Goal: Transaction & Acquisition: Book appointment/travel/reservation

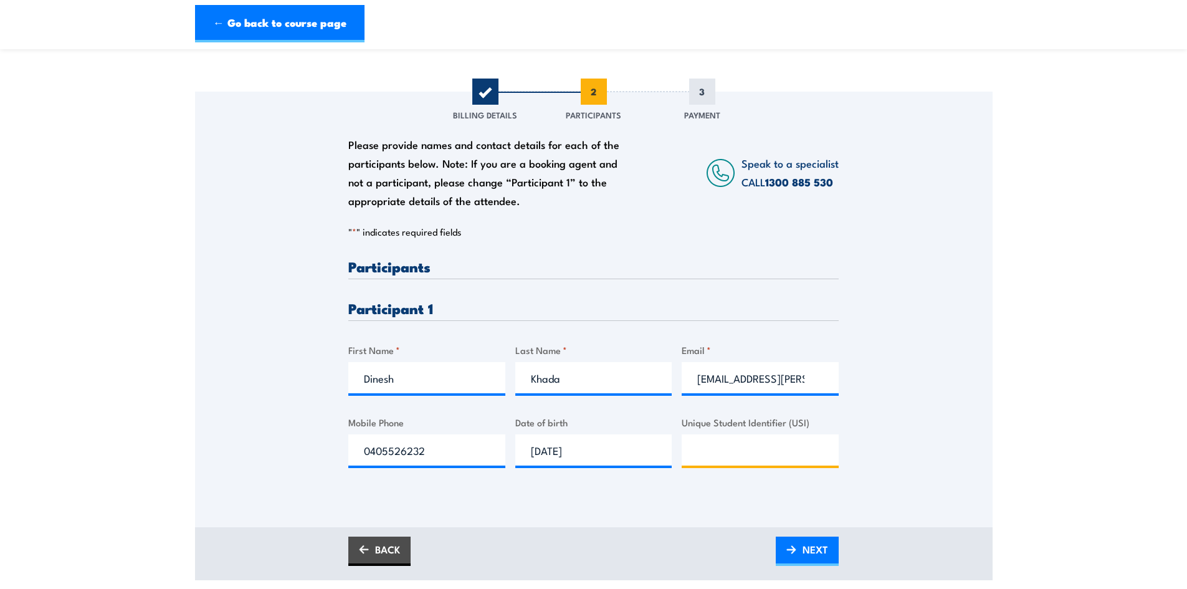
click at [728, 449] on input "Unique Student Identifier (USI)" at bounding box center [760, 449] width 157 height 31
paste input "URSHU3HYKZ"
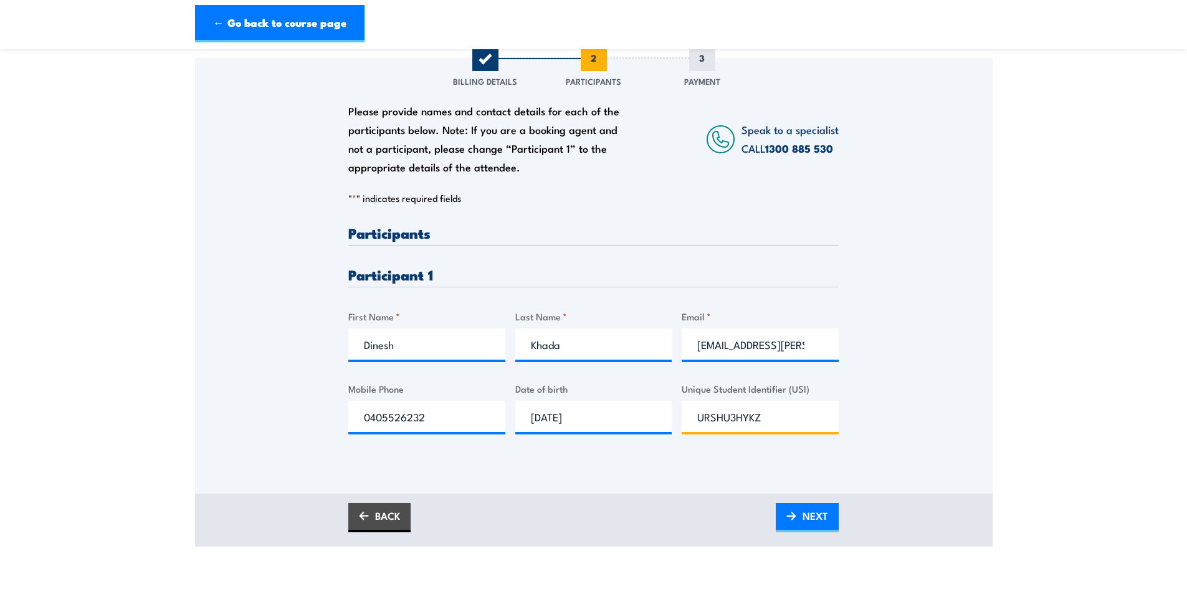
scroll to position [187, 0]
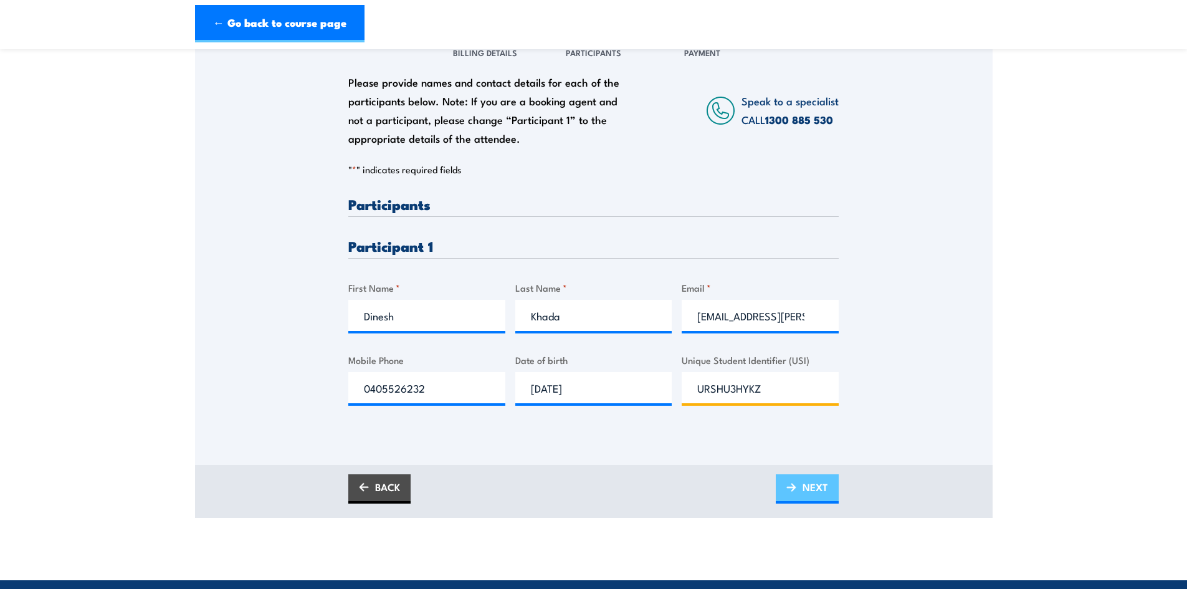
type input "URSHU3HYKZ"
click at [815, 484] on span "NEXT" at bounding box center [816, 487] width 26 height 33
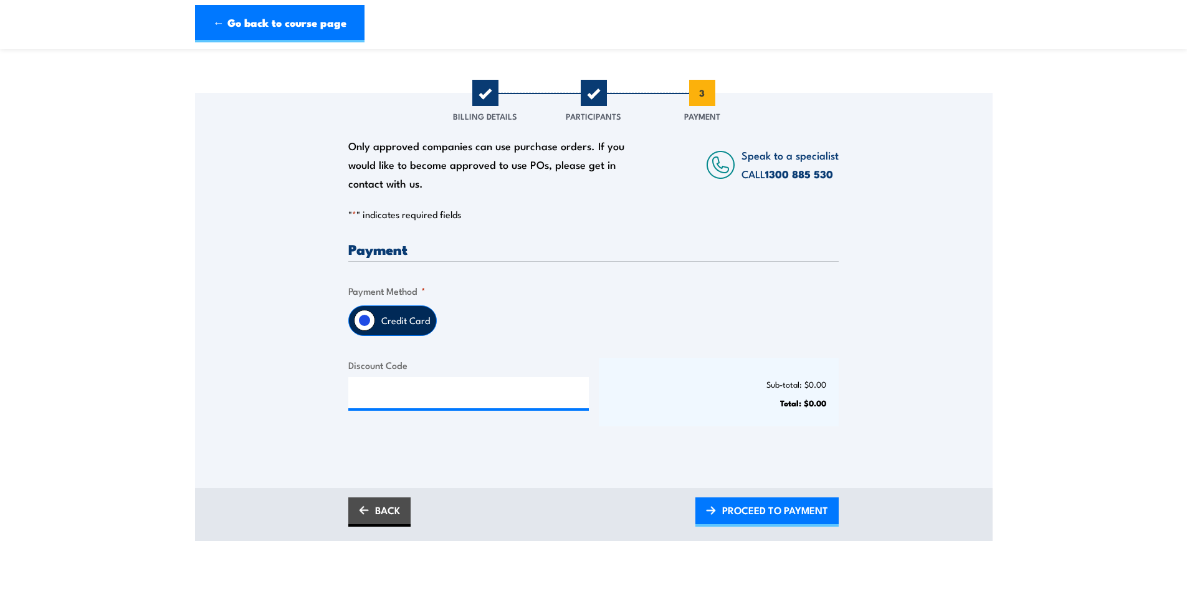
scroll to position [125, 0]
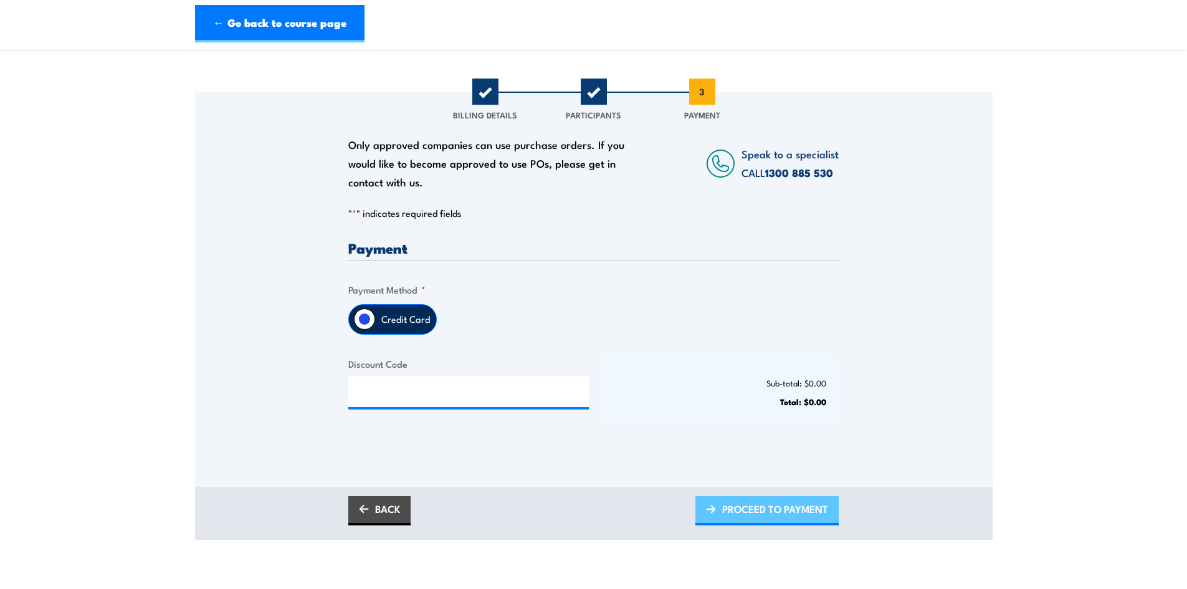
click at [818, 514] on span "PROCEED TO PAYMENT" at bounding box center [775, 508] width 106 height 33
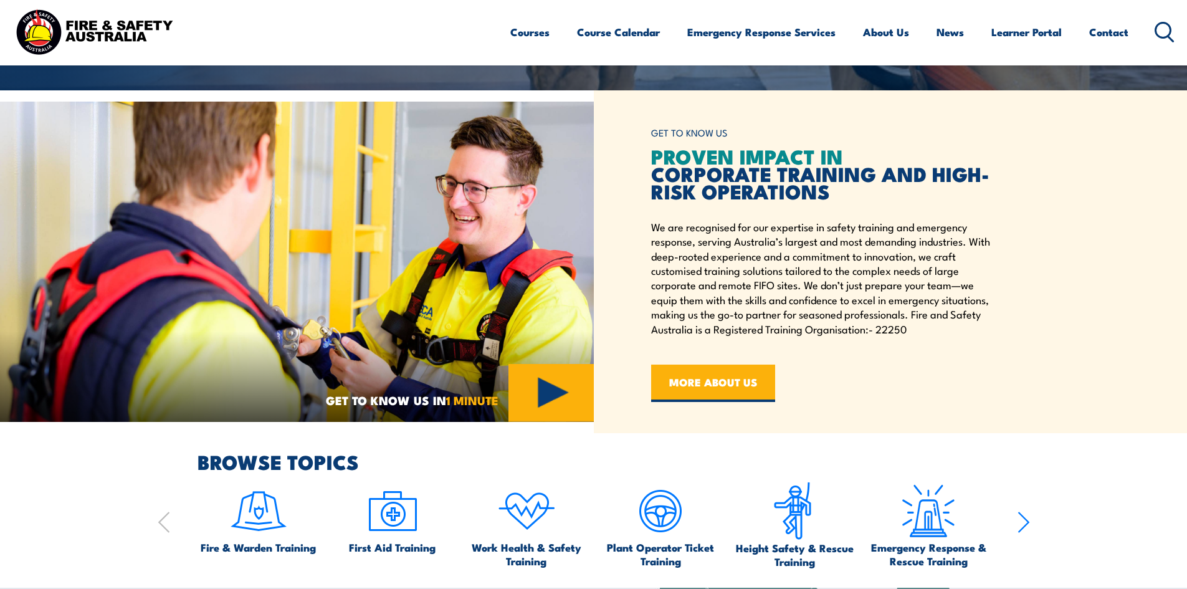
scroll to position [187, 0]
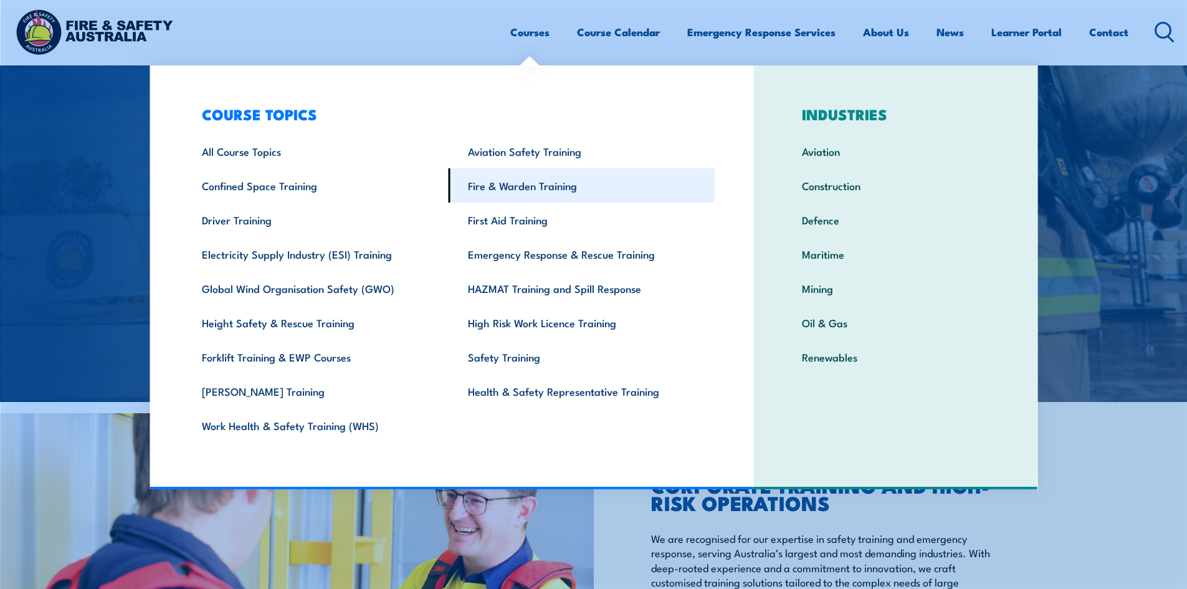
click at [540, 184] on link "Fire & Warden Training" at bounding box center [582, 185] width 266 height 34
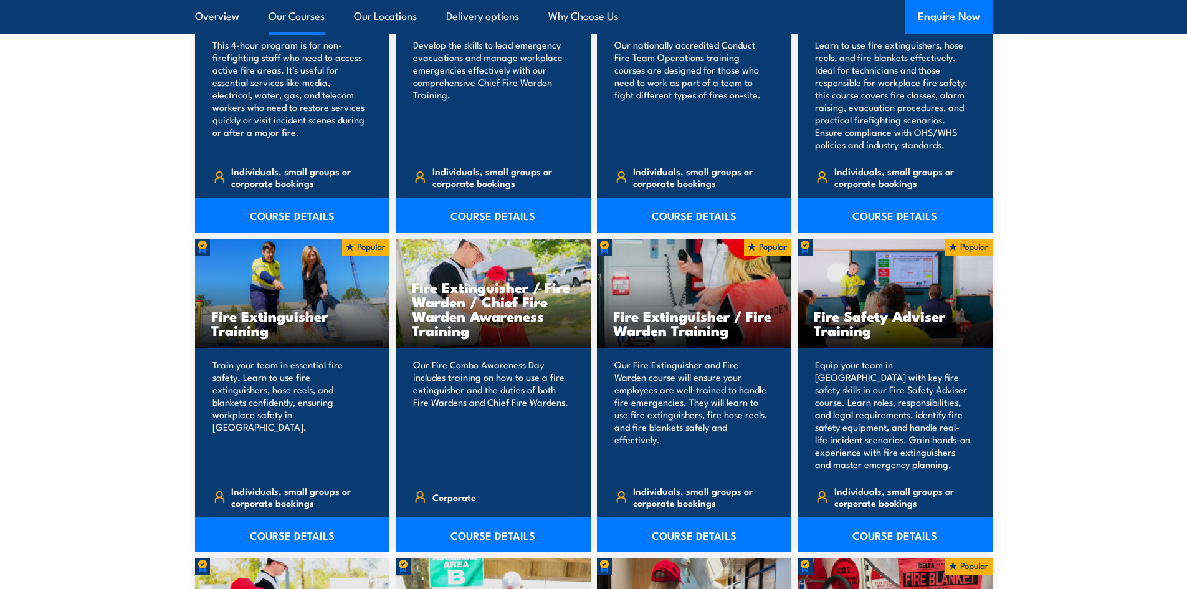
scroll to position [1247, 0]
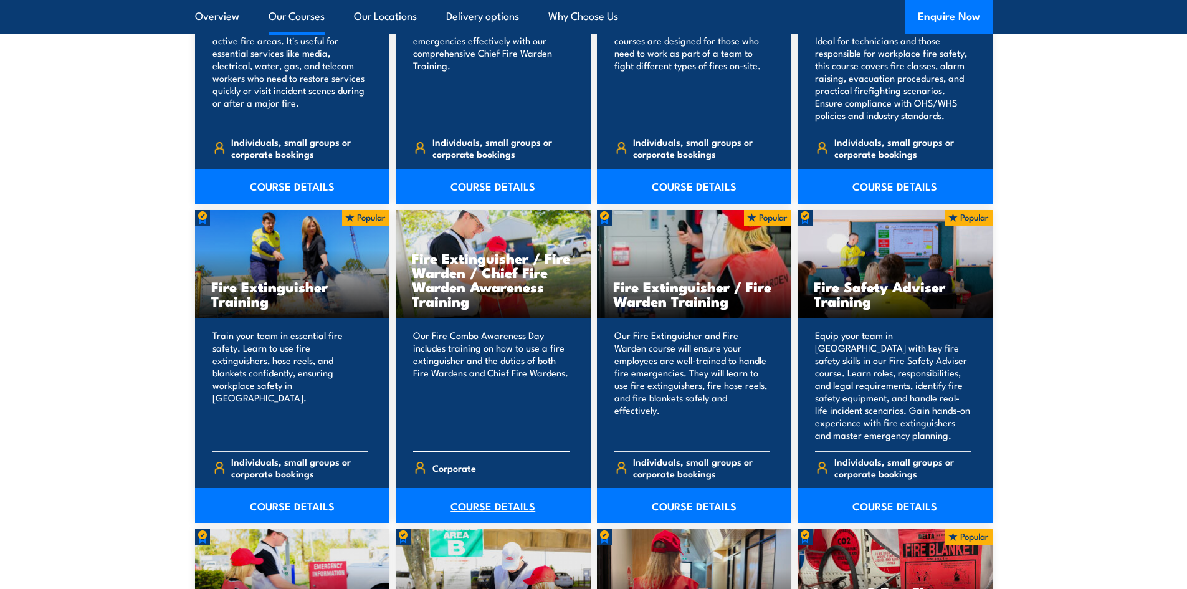
click at [520, 504] on link "COURSE DETAILS" at bounding box center [493, 505] width 195 height 35
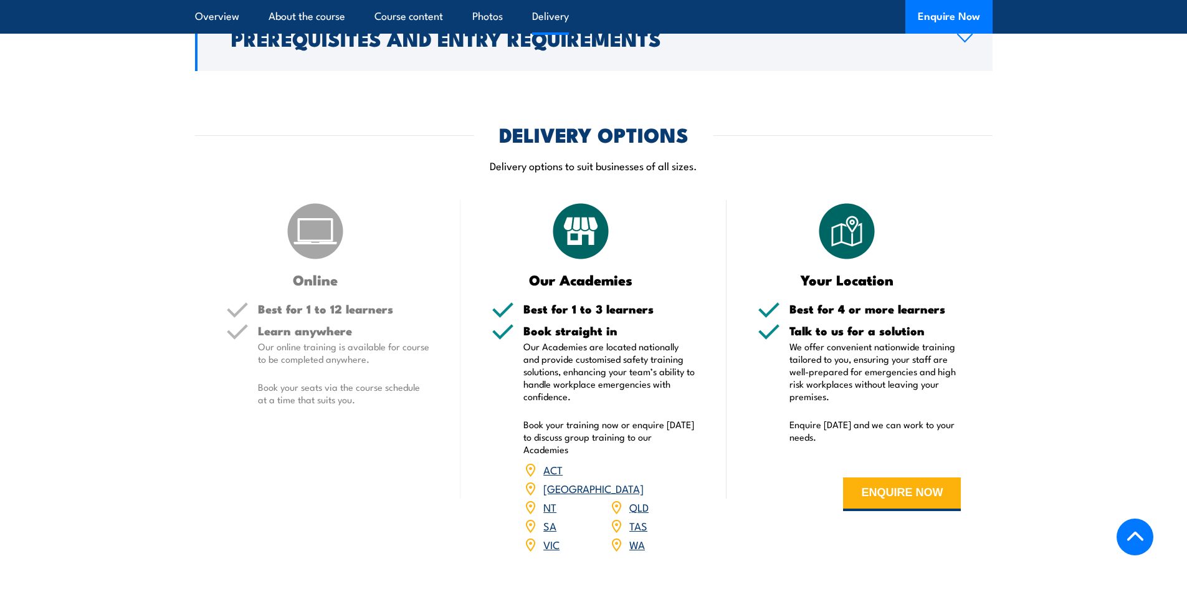
scroll to position [1683, 0]
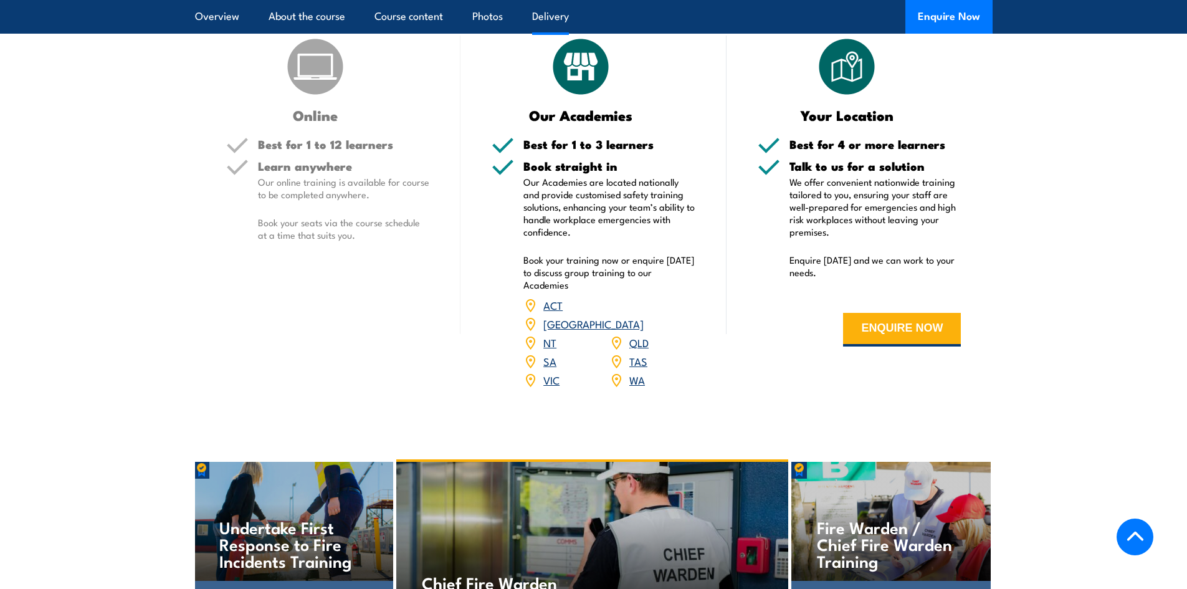
click at [547, 335] on link "NT" at bounding box center [549, 342] width 13 height 15
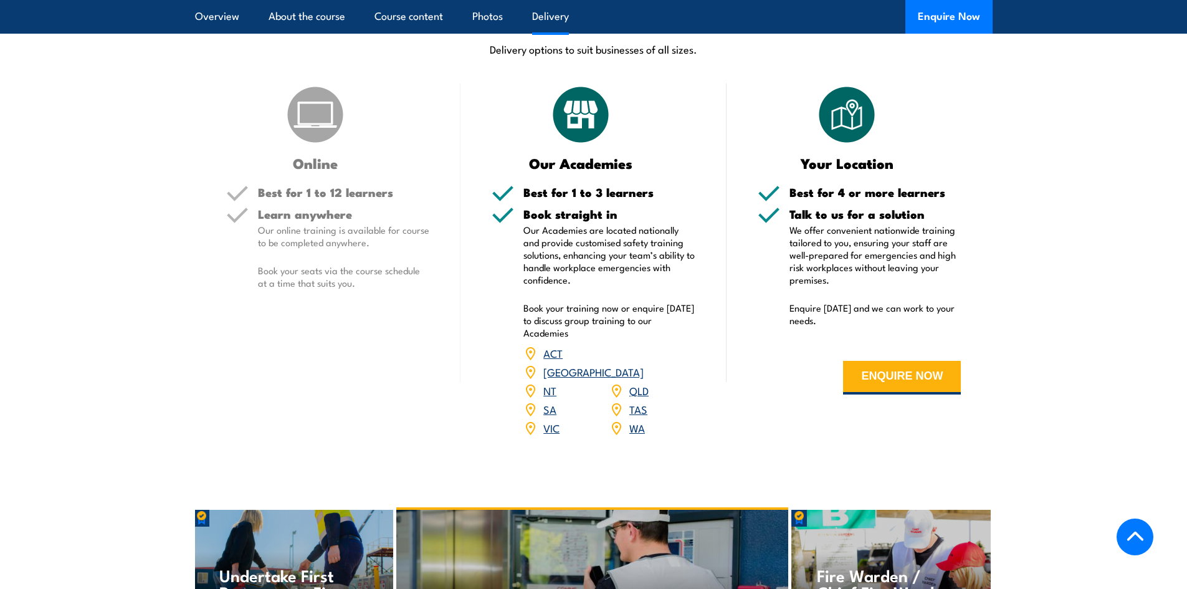
scroll to position [1620, 0]
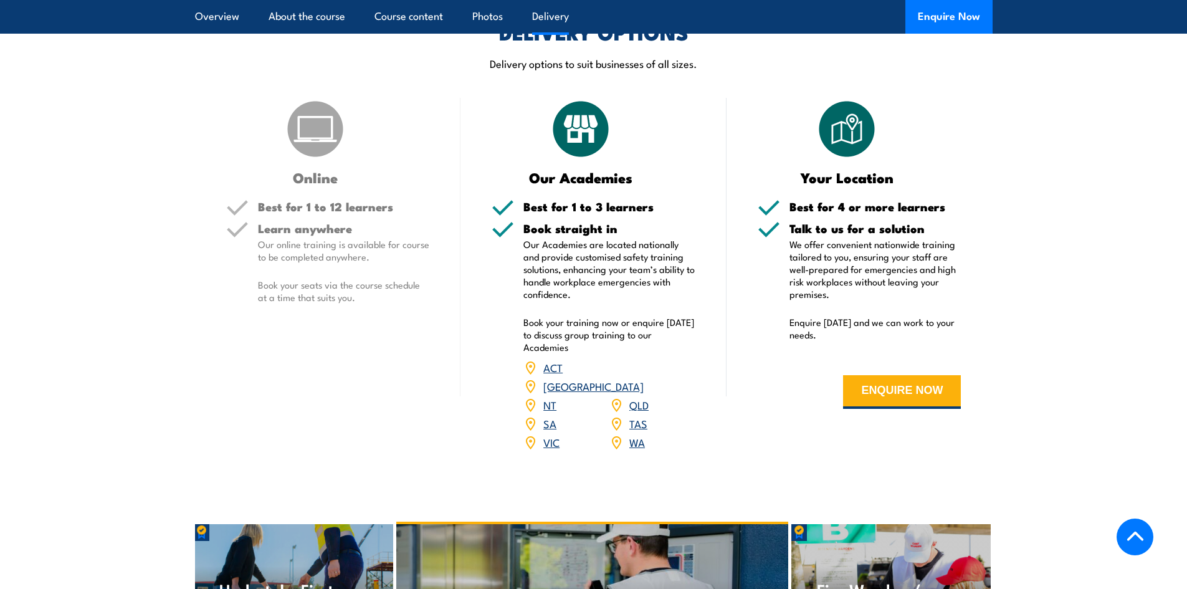
click at [547, 397] on link "NT" at bounding box center [549, 404] width 13 height 15
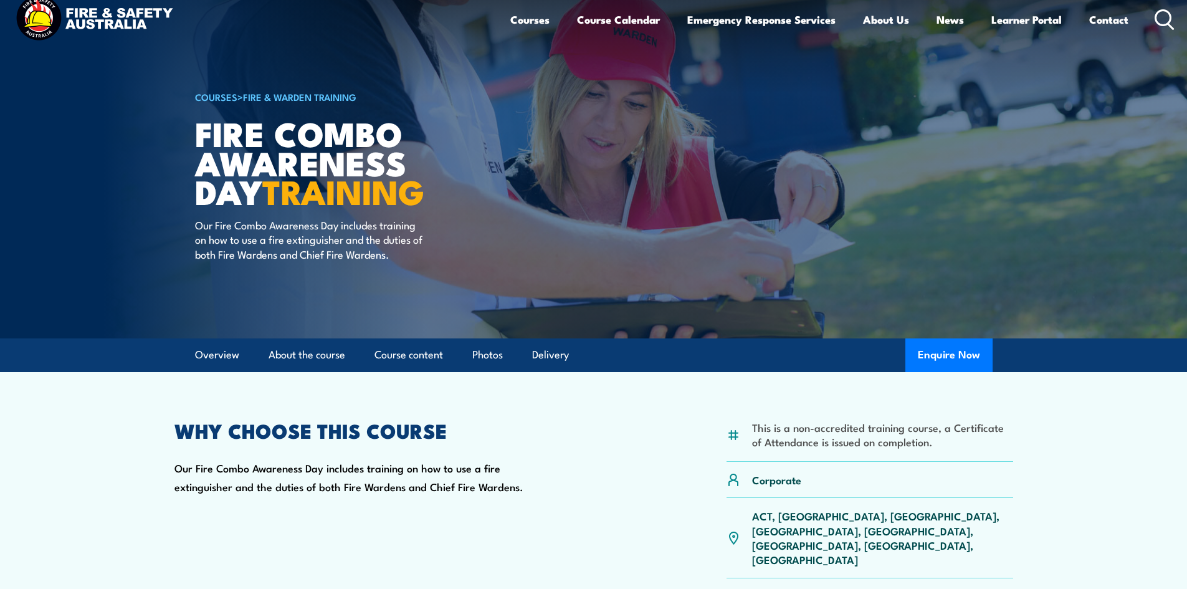
scroll to position [0, 0]
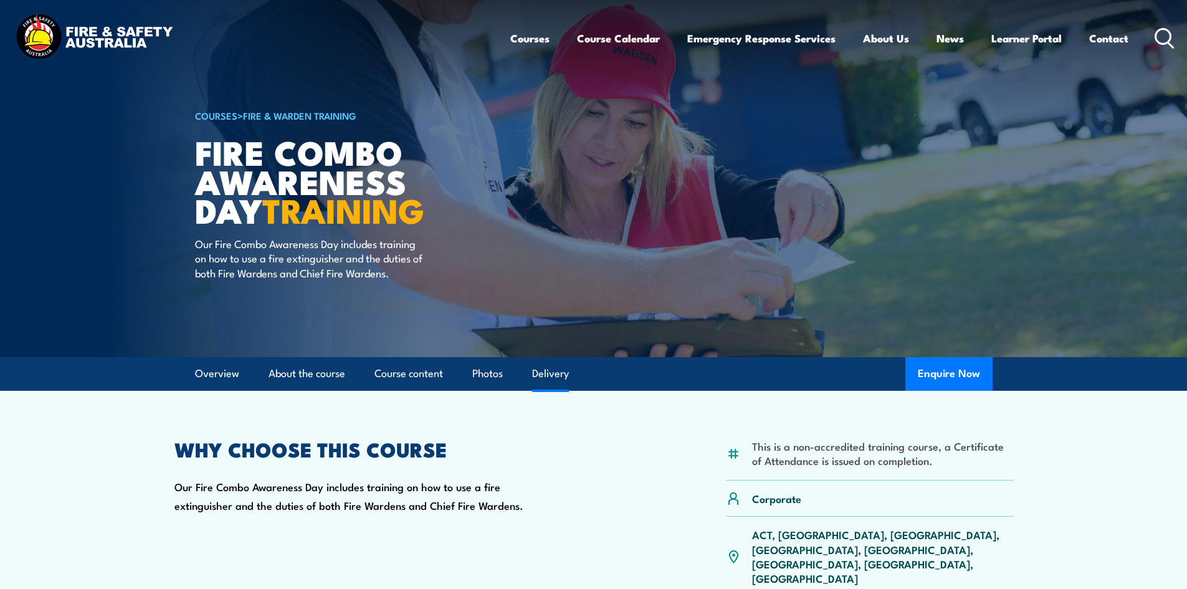
click at [546, 378] on link "Delivery" at bounding box center [550, 373] width 37 height 33
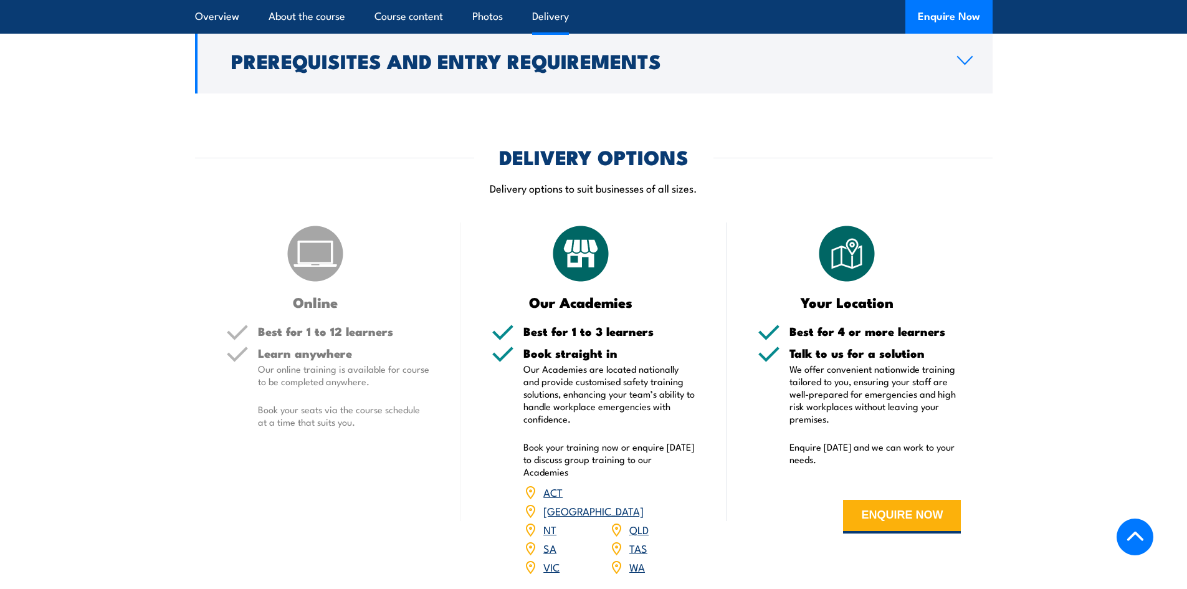
scroll to position [1523, 0]
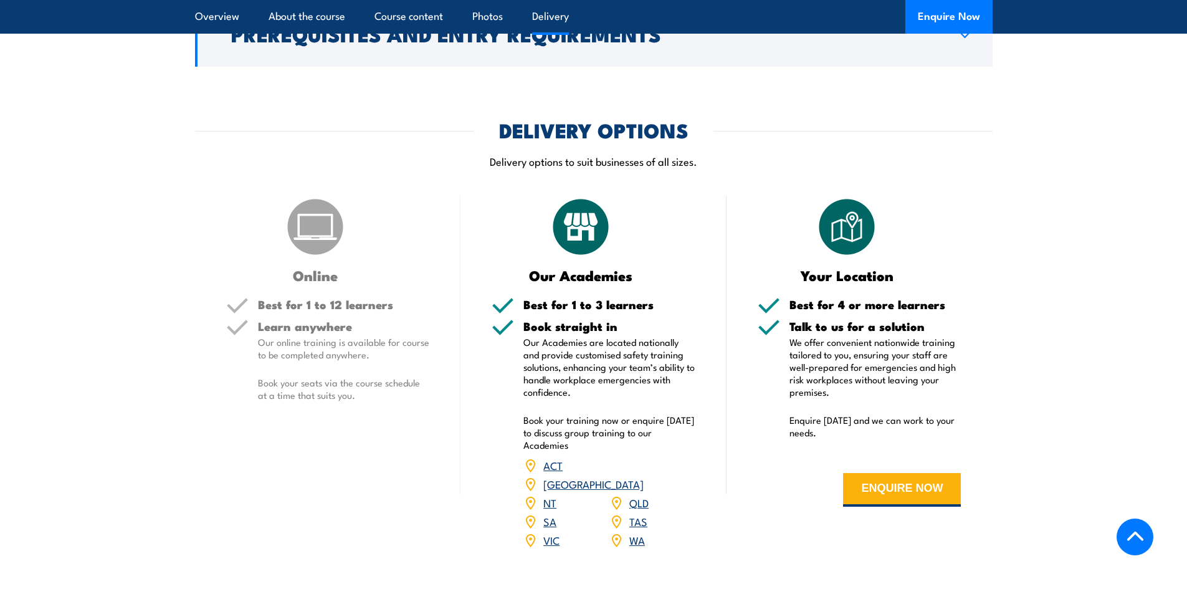
click at [550, 495] on link "NT" at bounding box center [549, 502] width 13 height 15
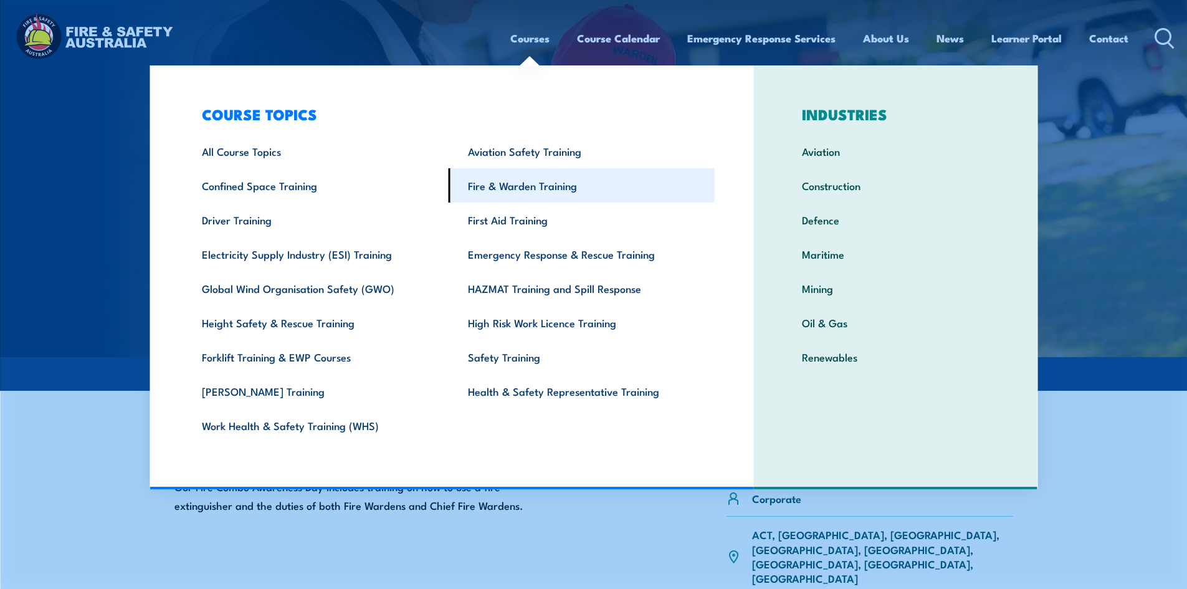
click at [535, 174] on link "Fire & Warden Training" at bounding box center [582, 185] width 266 height 34
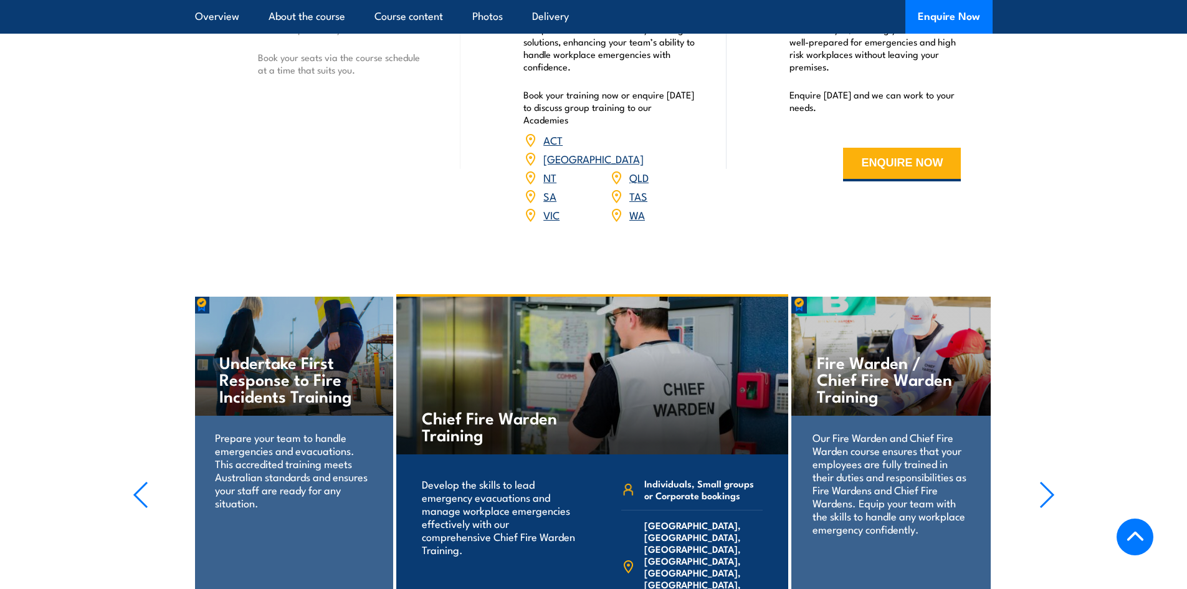
scroll to position [2119, 0]
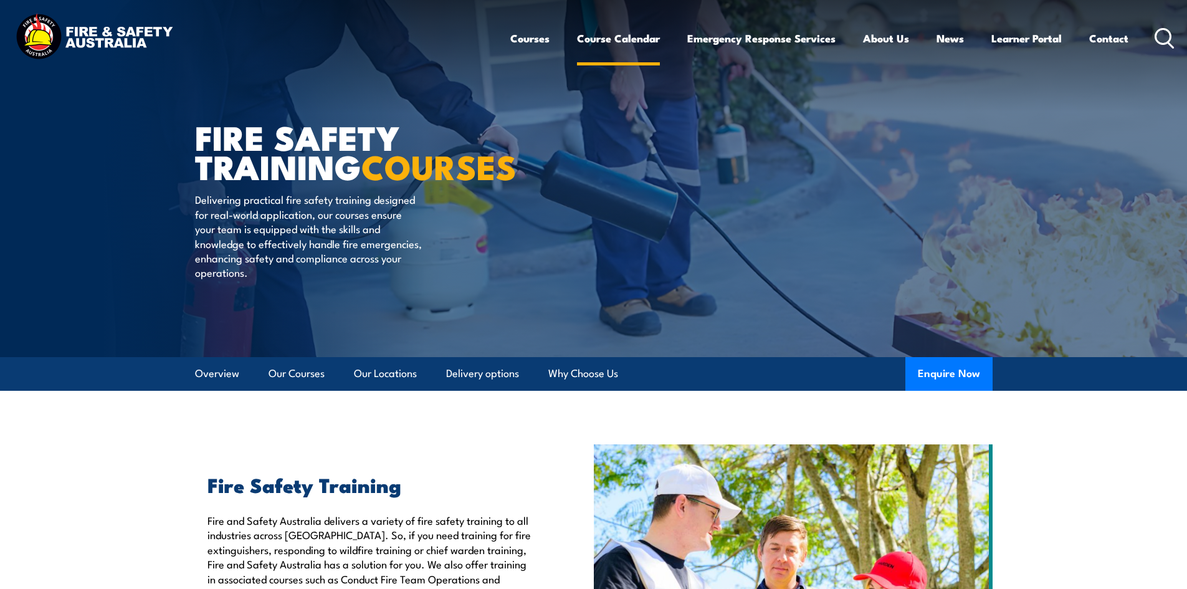
click at [626, 42] on link "Course Calendar" at bounding box center [618, 38] width 83 height 33
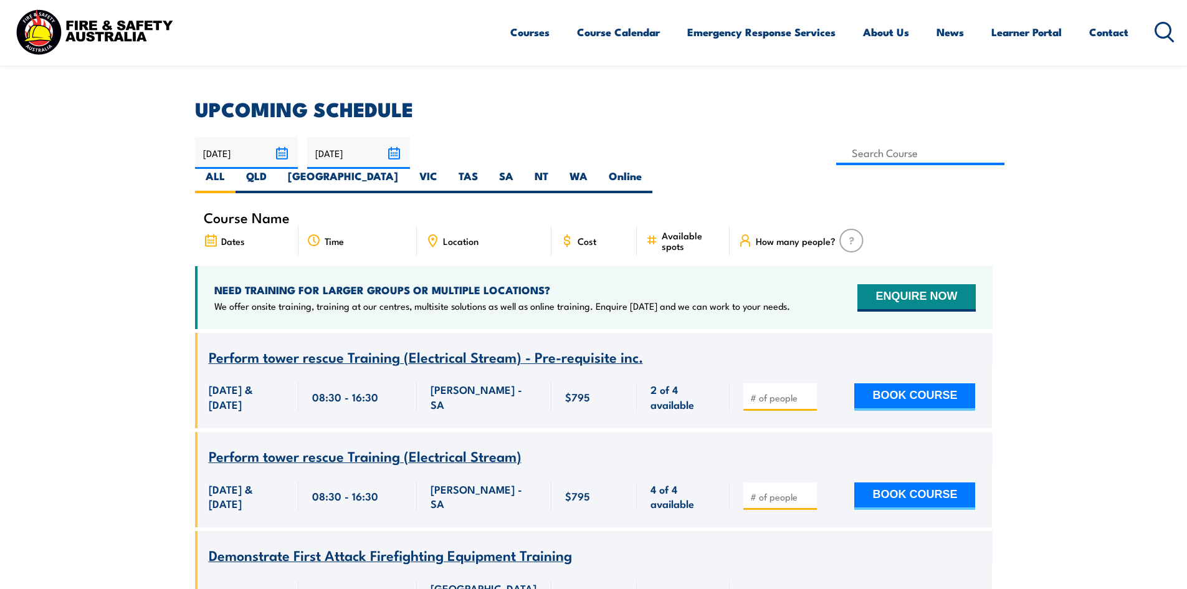
click at [559, 169] on label "NT" at bounding box center [541, 181] width 35 height 24
click at [557, 169] on input "NT" at bounding box center [552, 173] width 8 height 8
radio input "true"
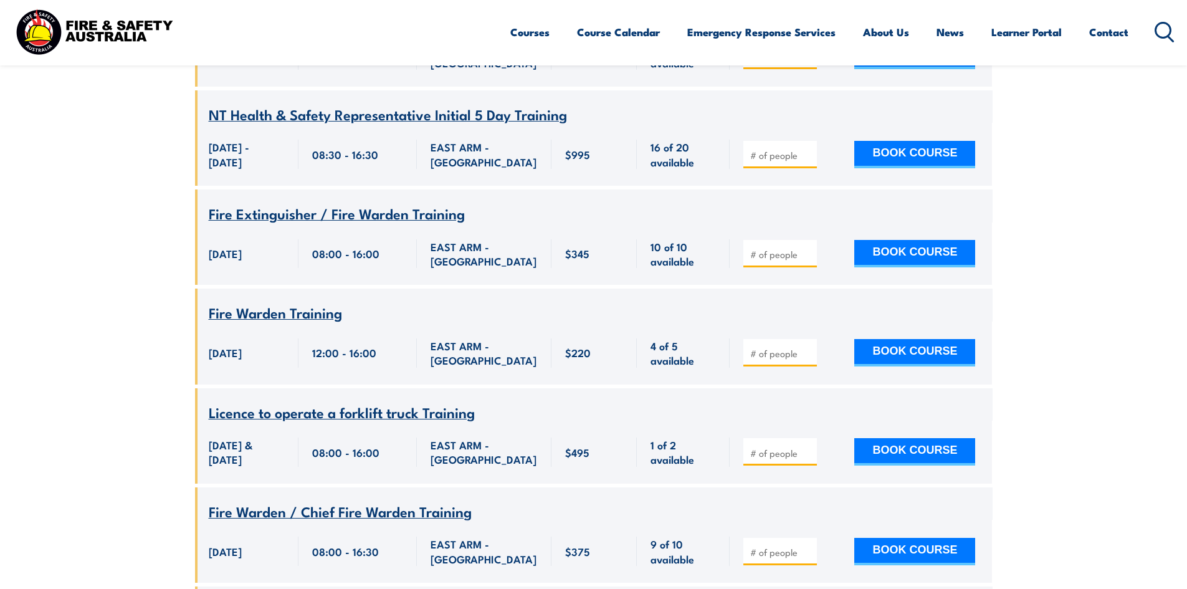
scroll to position [2343, 0]
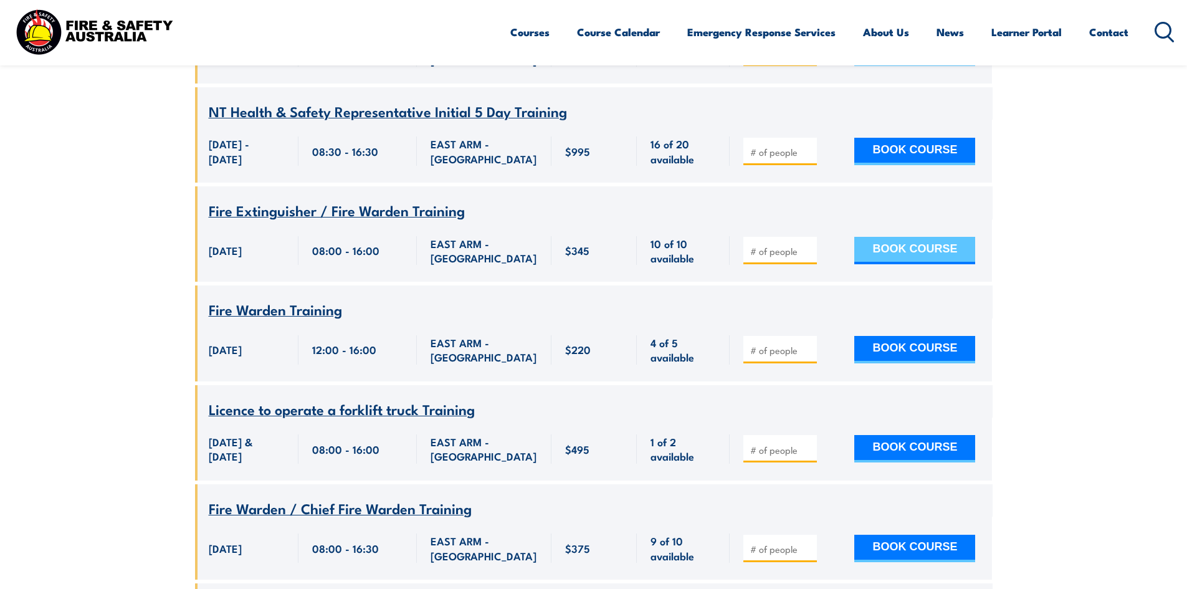
click at [889, 237] on button "BOOK COURSE" at bounding box center [914, 250] width 121 height 27
type input "1"
click at [809, 245] on input "1" at bounding box center [781, 251] width 62 height 12
click at [920, 240] on button "BOOK COURSE" at bounding box center [914, 250] width 121 height 27
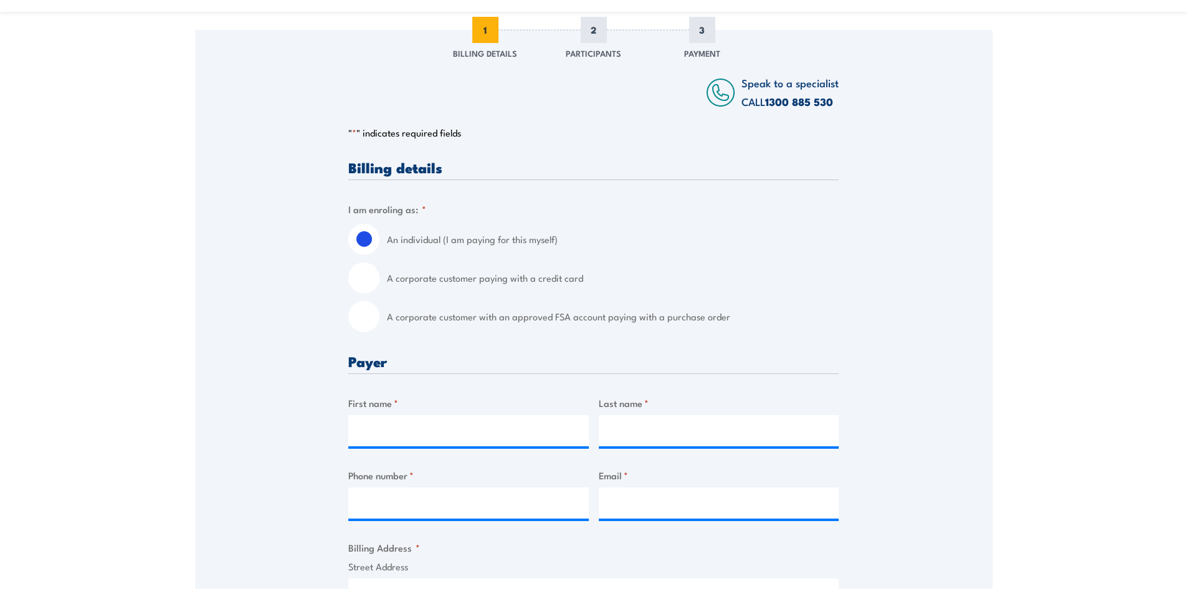
scroll to position [187, 0]
click at [363, 280] on input "A corporate customer paying with a credit card" at bounding box center [363, 277] width 31 height 31
radio input "true"
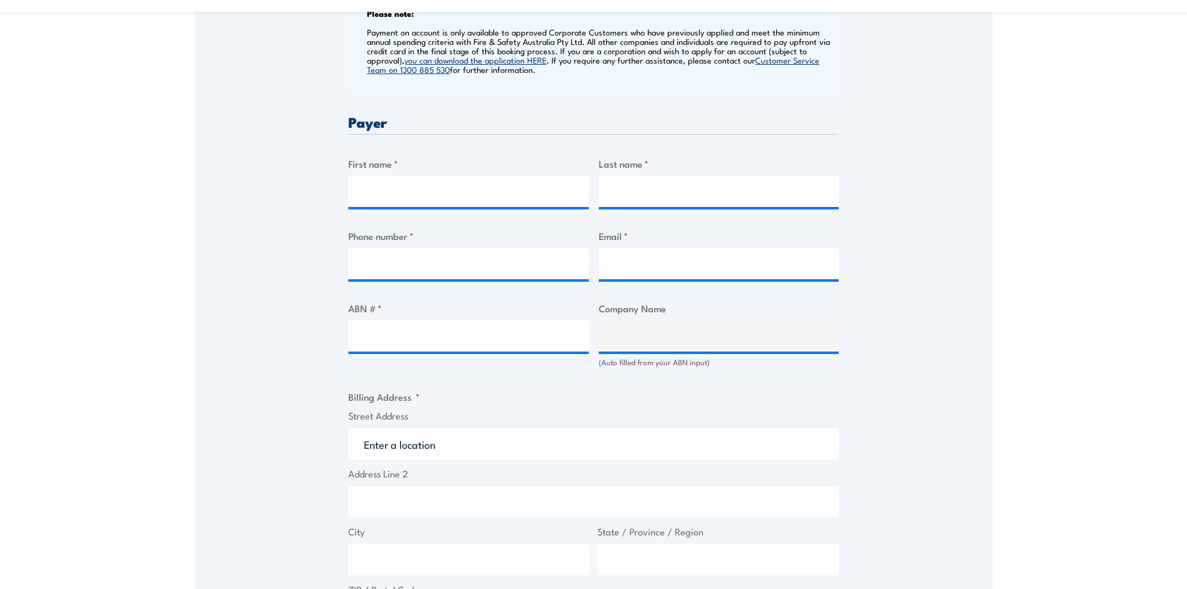
scroll to position [561, 0]
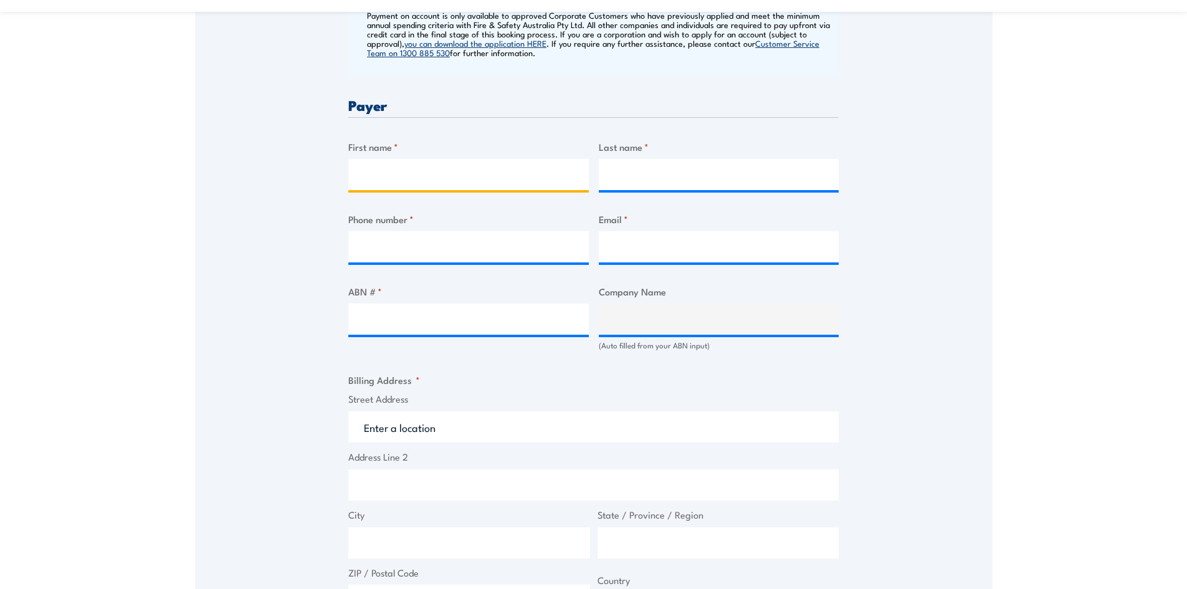
click at [375, 174] on input "First name *" at bounding box center [468, 174] width 241 height 31
type input "D"
type input "Aaron"
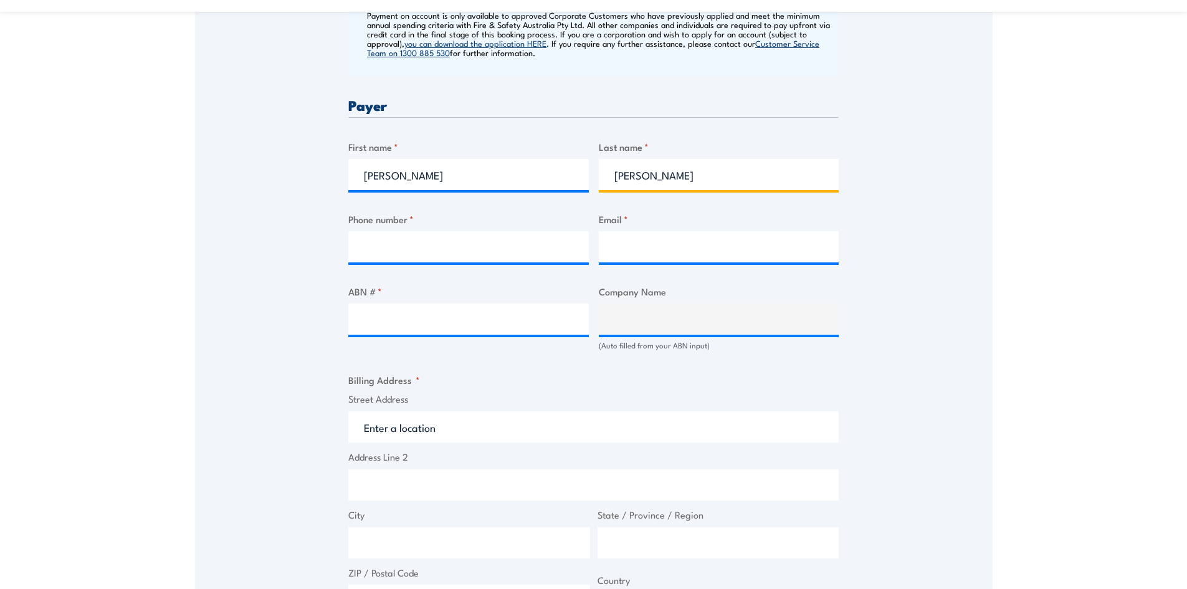
type input "Morrison"
type input "0883110549"
click at [654, 242] on input "Email *" at bounding box center [719, 246] width 241 height 31
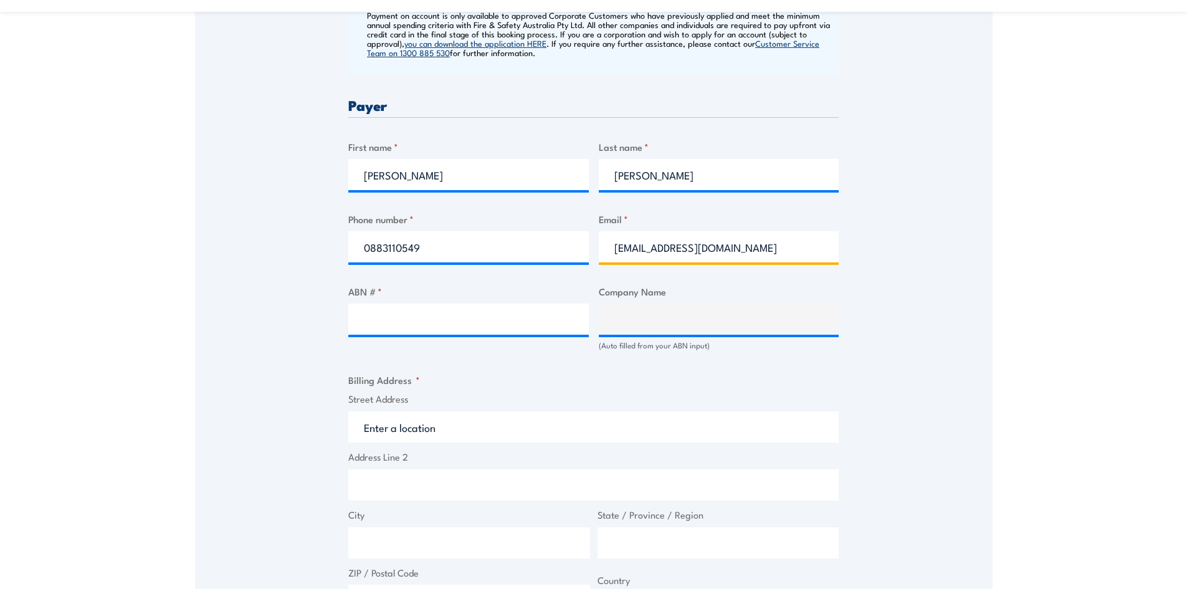
type input "admin.nt@apdglobal.com"
drag, startPoint x: 403, startPoint y: 176, endPoint x: 320, endPoint y: 175, distance: 83.5
click at [320, 175] on div "Speak to a specialist CALL 1300 885 530 CALL 1300 885 530 " * " indicates requi…" at bounding box center [594, 303] width 798 height 1296
type input "Alannah"
type input "Ward"
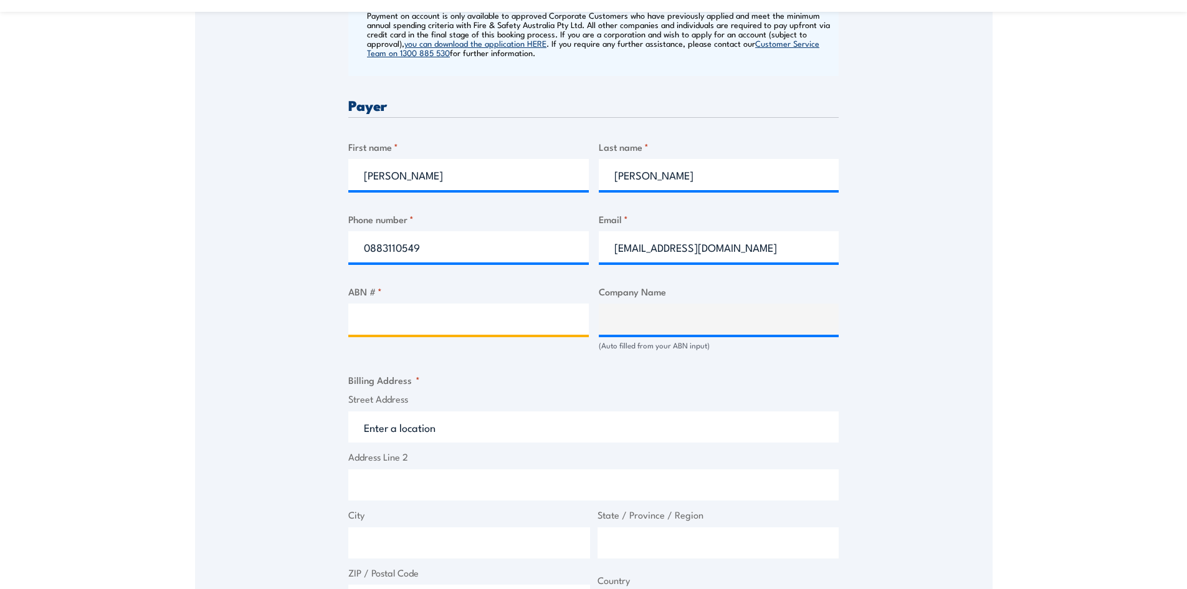
click at [401, 312] on input "ABN # *" at bounding box center [468, 319] width 241 height 31
type input "80102550952"
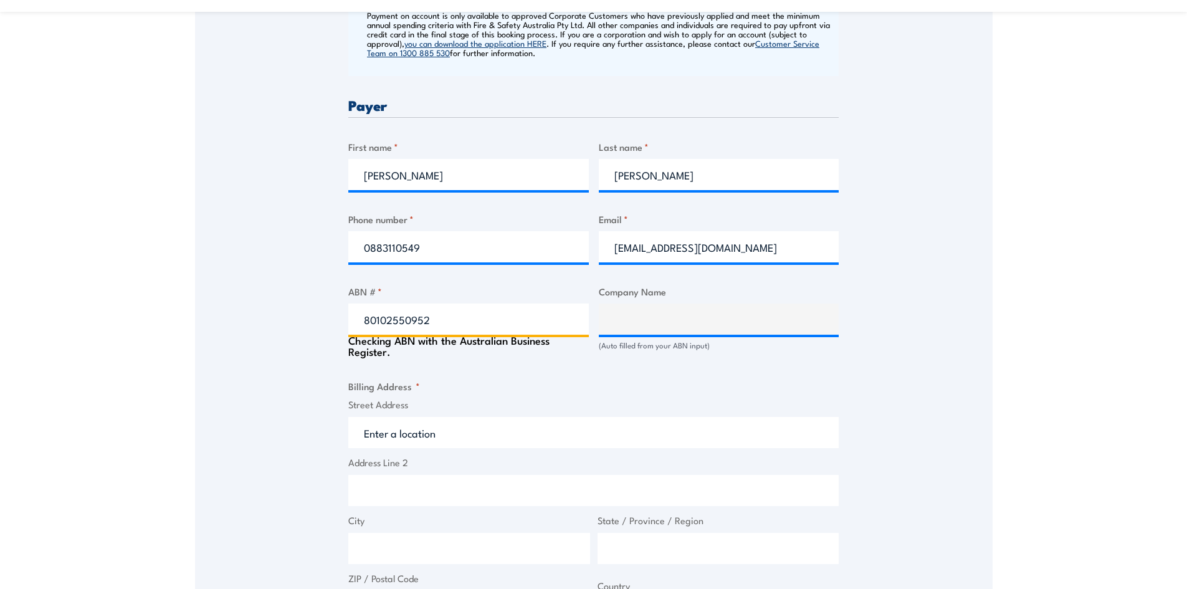
type input "Alliance Power & Data Pty Ltd"
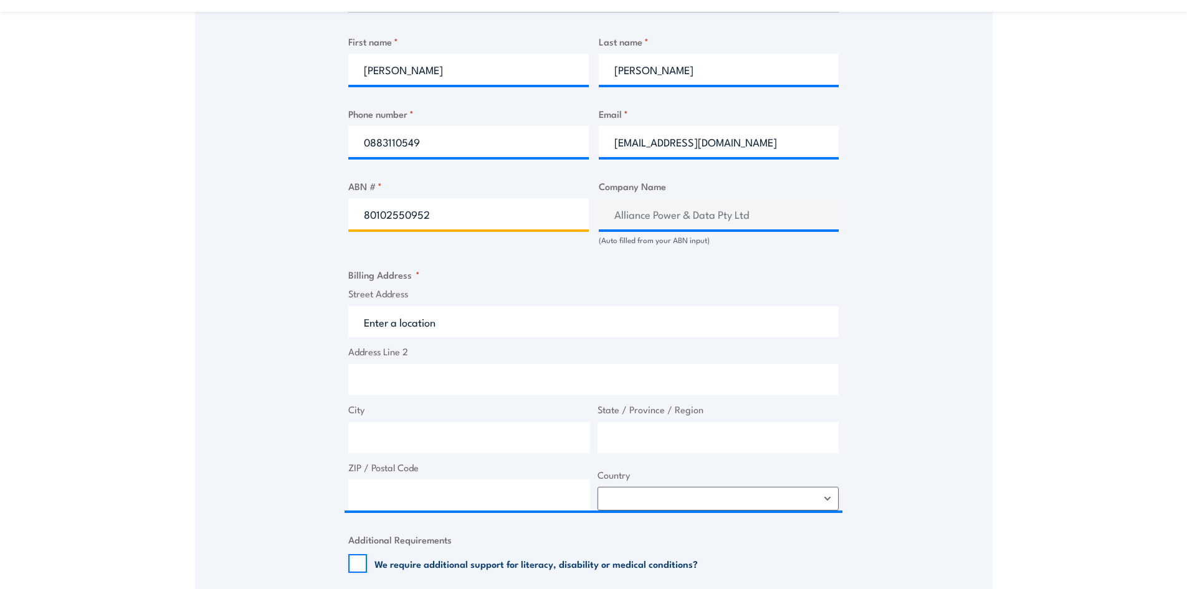
scroll to position [686, 0]
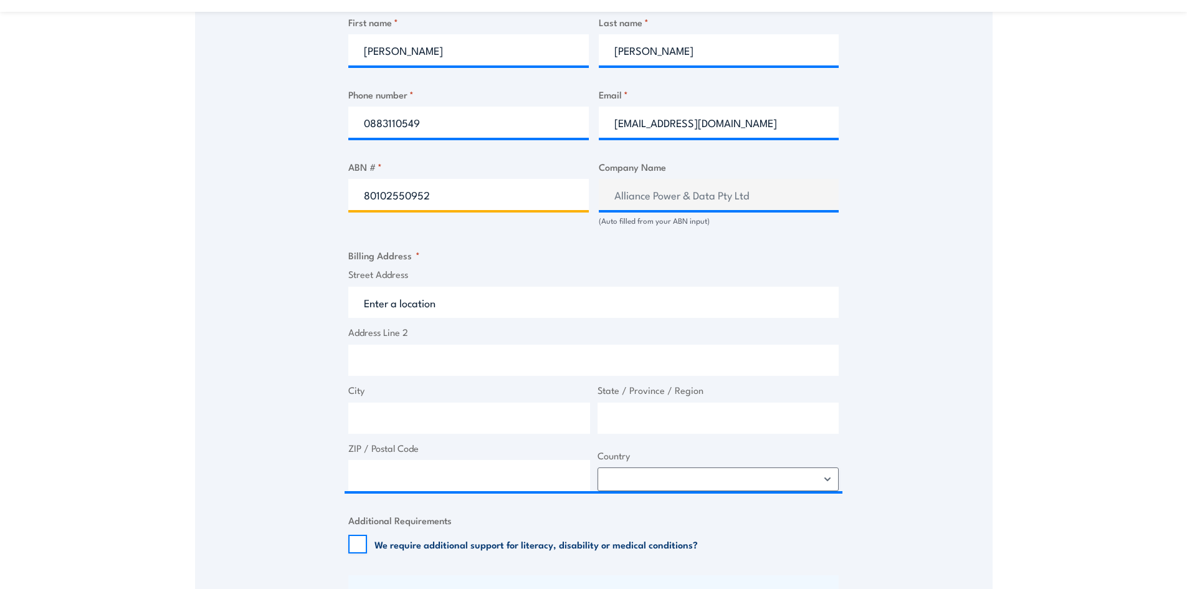
type input "80102550952"
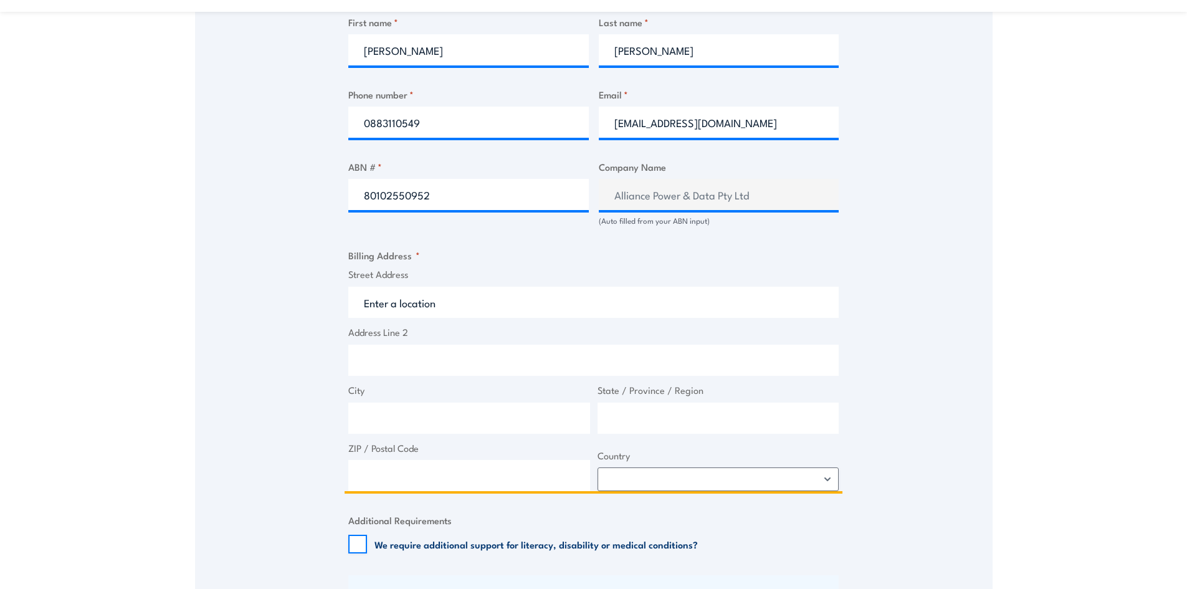
click at [395, 302] on input "Street Address" at bounding box center [593, 302] width 491 height 31
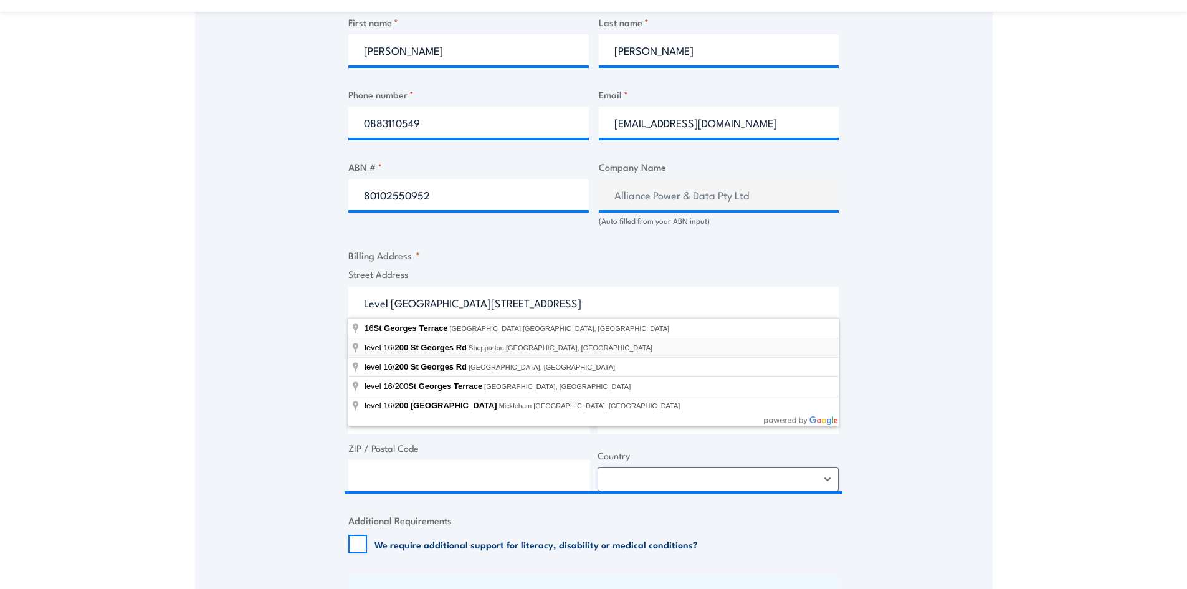
type input "level 16/200 St Georges Rd, Shepparton VIC, Australia"
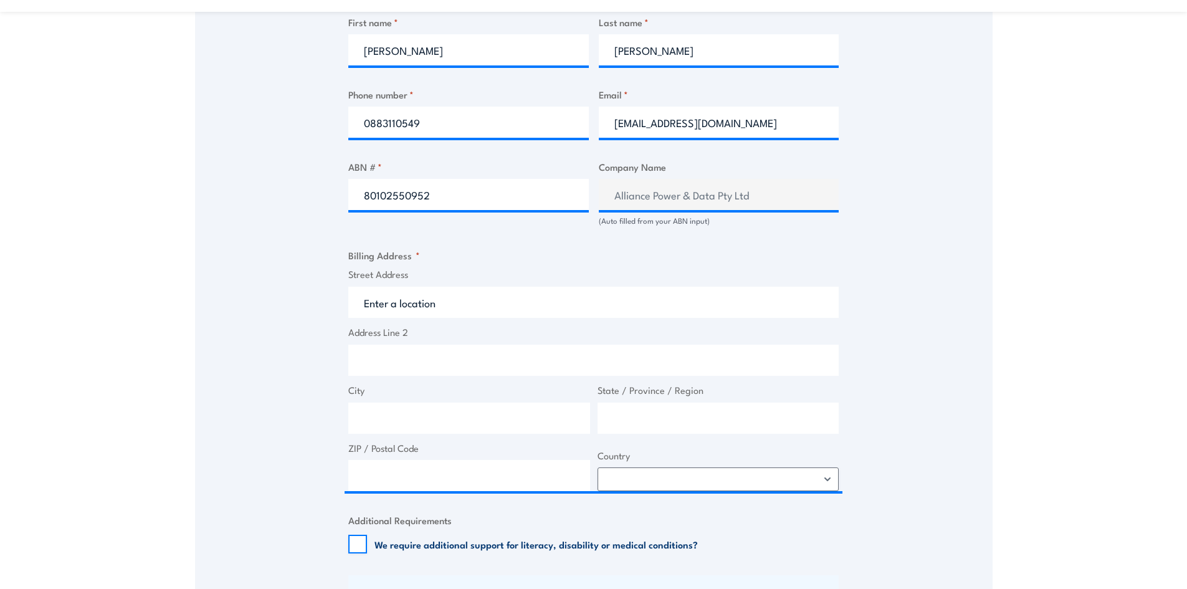
type input "200 St Georges Rd"
type input "Shepparton"
type input "Victoria"
type input "3630"
select select "Australia"
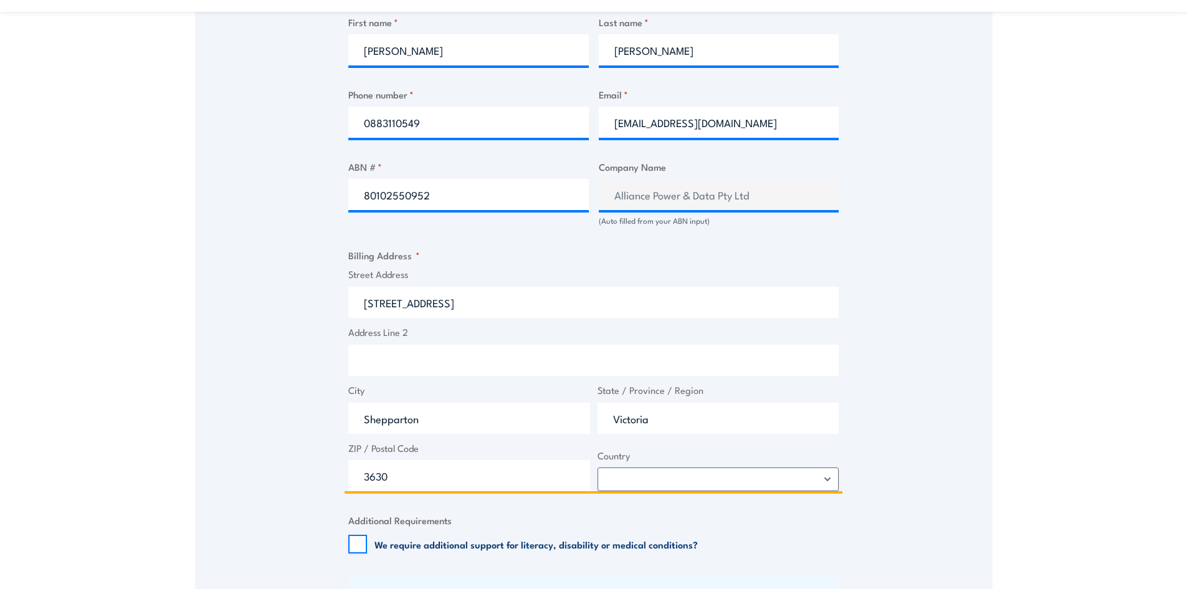
click at [470, 304] on input "200 St Georges Rd" at bounding box center [593, 302] width 491 height 31
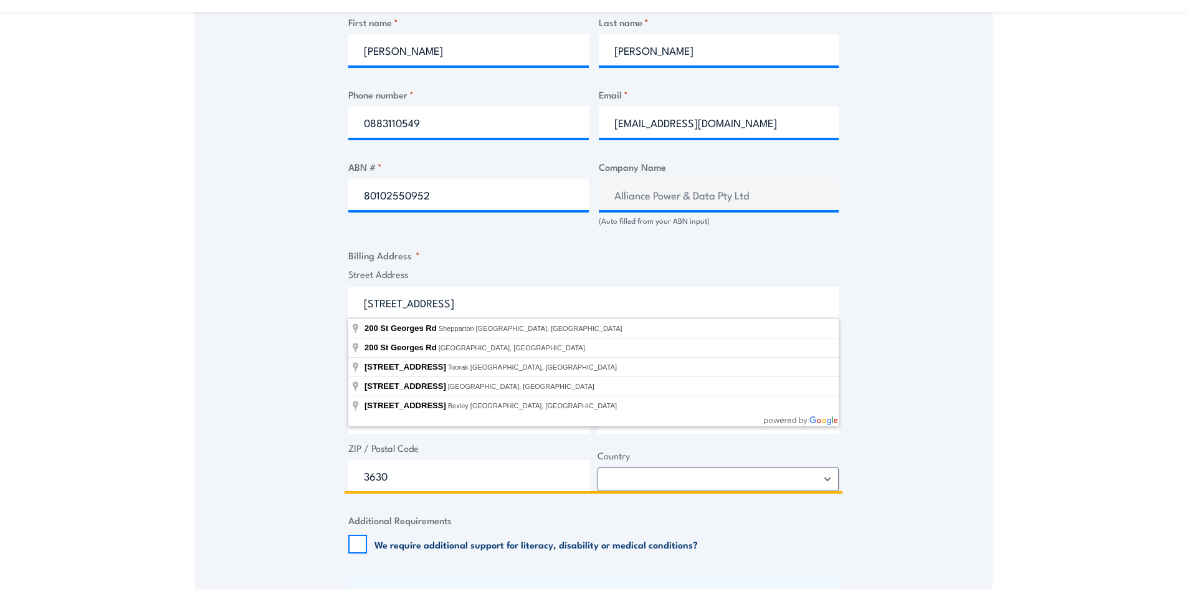
drag, startPoint x: 470, startPoint y: 304, endPoint x: 342, endPoint y: 306, distance: 127.8
click at [342, 306] on div "Speak to a specialist CALL 1300 885 530 CALL 1300 885 530 " * " indicates requi…" at bounding box center [594, 179] width 798 height 1296
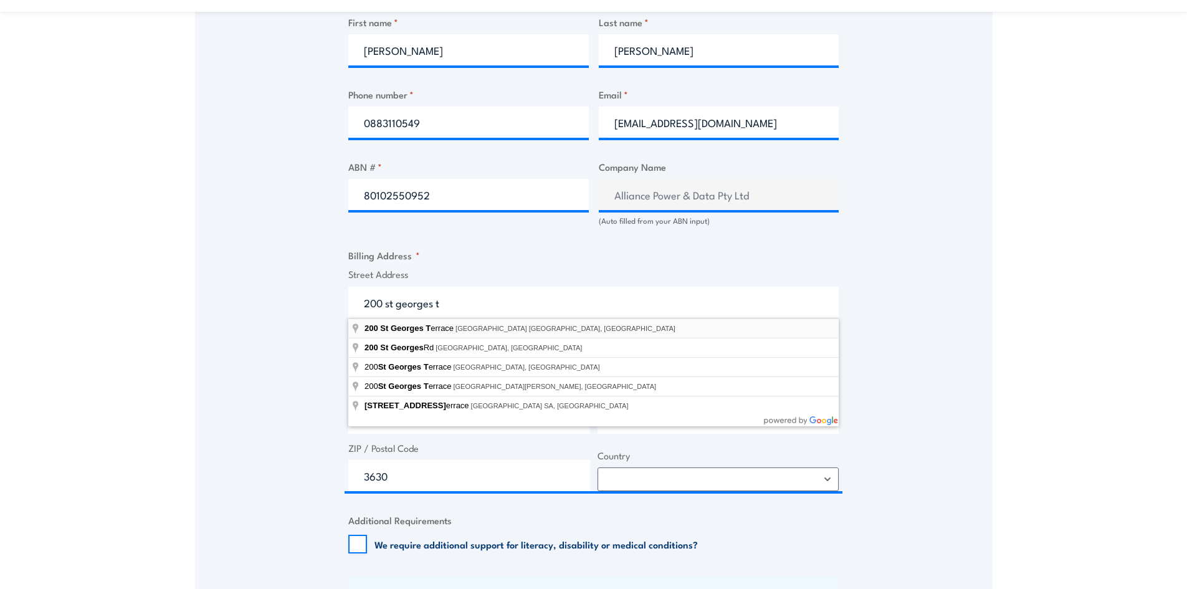
type input "200 St Georges Terrace, Perth WA, Australia"
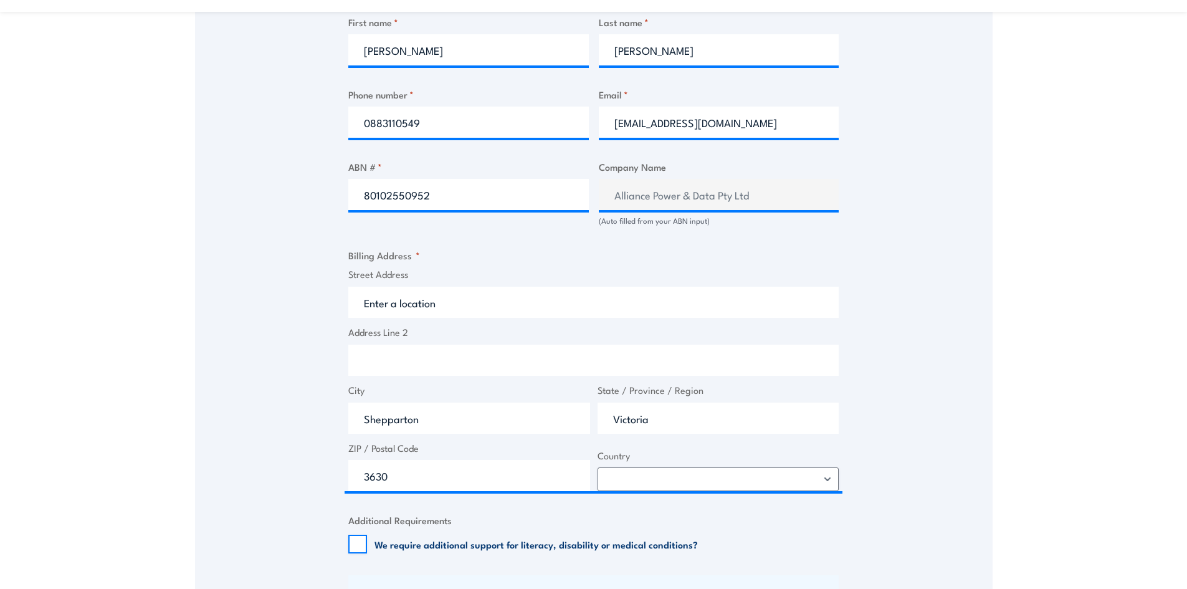
type input "200 St Georges Terrace"
type input "Perth"
type input "Western Australia"
type input "6000"
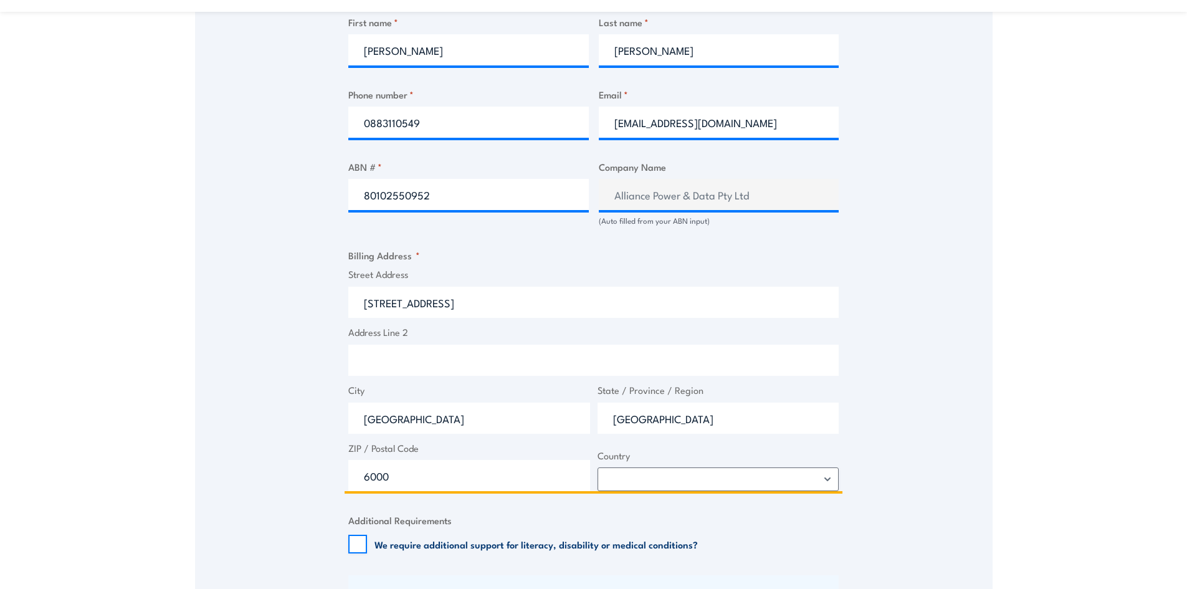
click at [395, 366] on input "Address Line 2" at bounding box center [593, 360] width 491 height 31
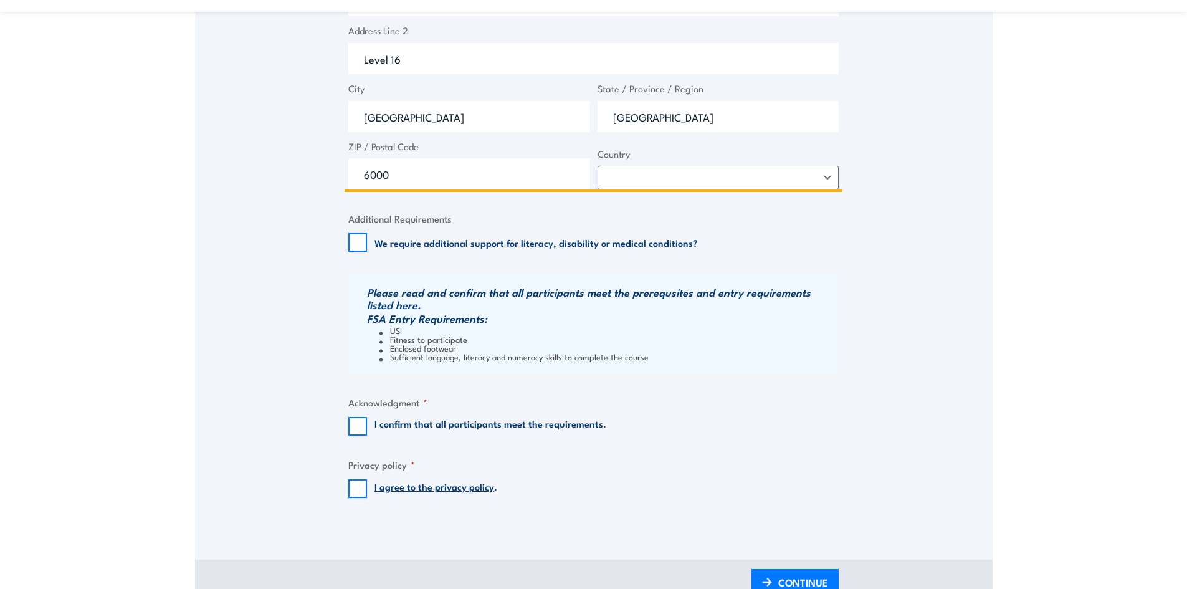
scroll to position [997, 0]
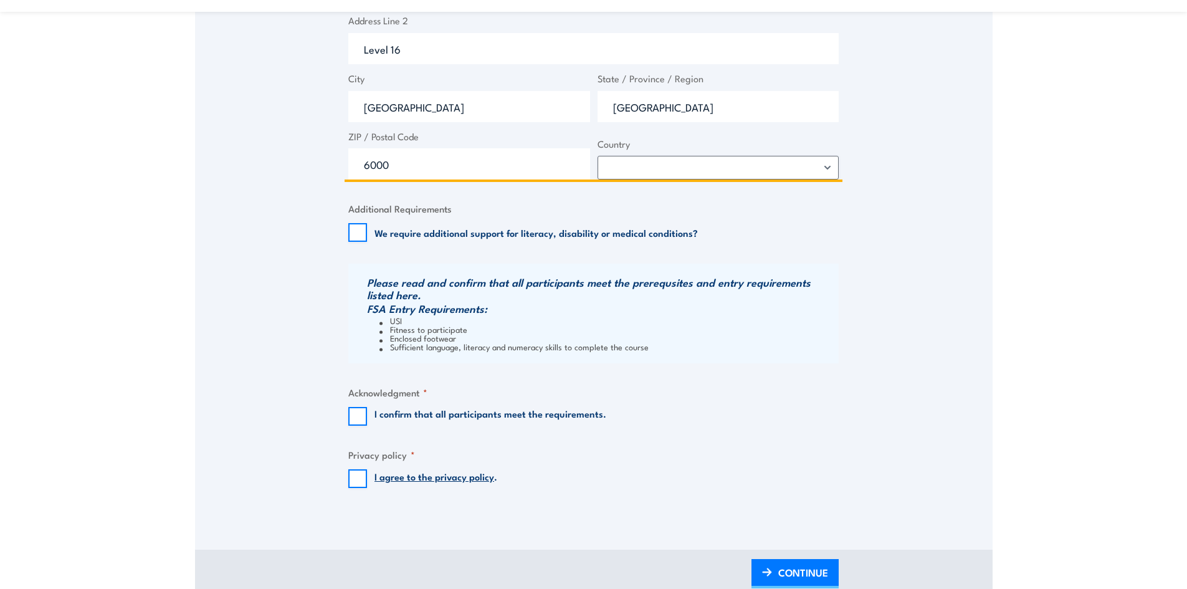
type input "Level 16"
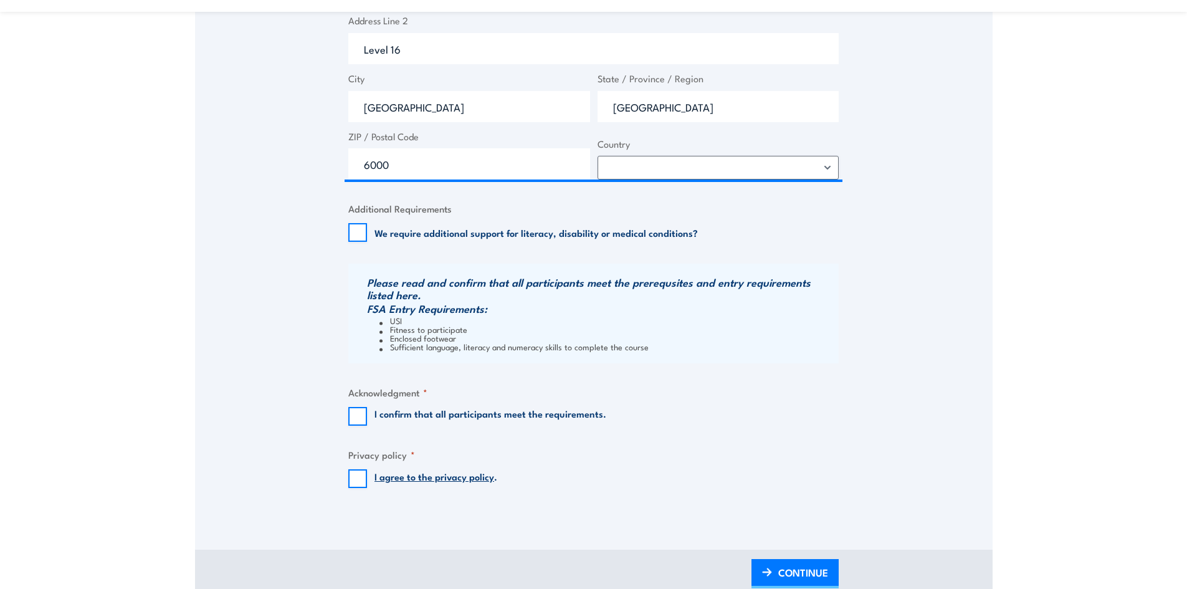
drag, startPoint x: 375, startPoint y: 415, endPoint x: 376, endPoint y: 429, distance: 14.4
click at [375, 414] on label "I confirm that all participants meet the requirements." at bounding box center [491, 416] width 232 height 19
click at [367, 414] on input "I confirm that all participants meet the requirements." at bounding box center [357, 416] width 19 height 19
checkbox input "true"
click at [357, 484] on input "I agree to the privacy policy ." at bounding box center [357, 478] width 19 height 19
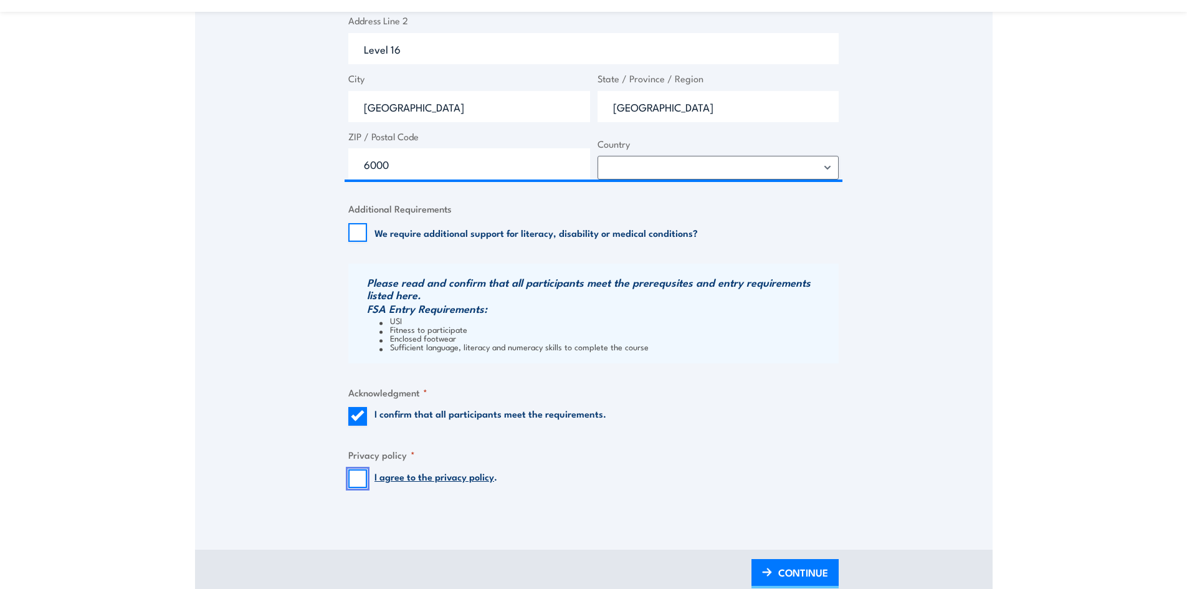
checkbox input "true"
click at [821, 570] on span "CONTINUE" at bounding box center [803, 572] width 50 height 33
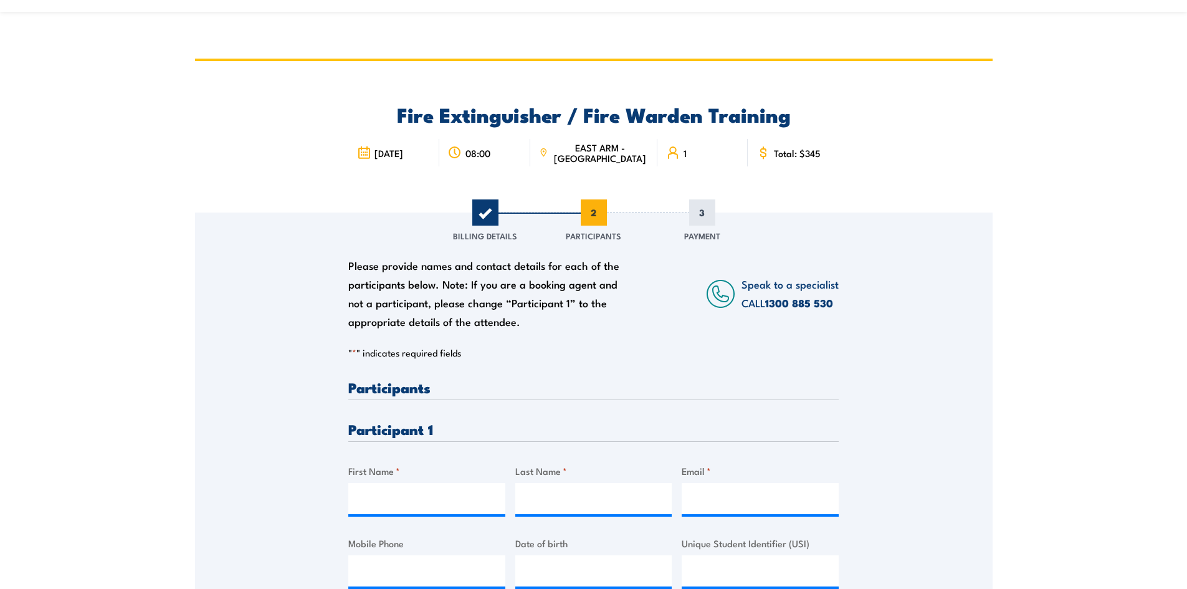
scroll to position [0, 0]
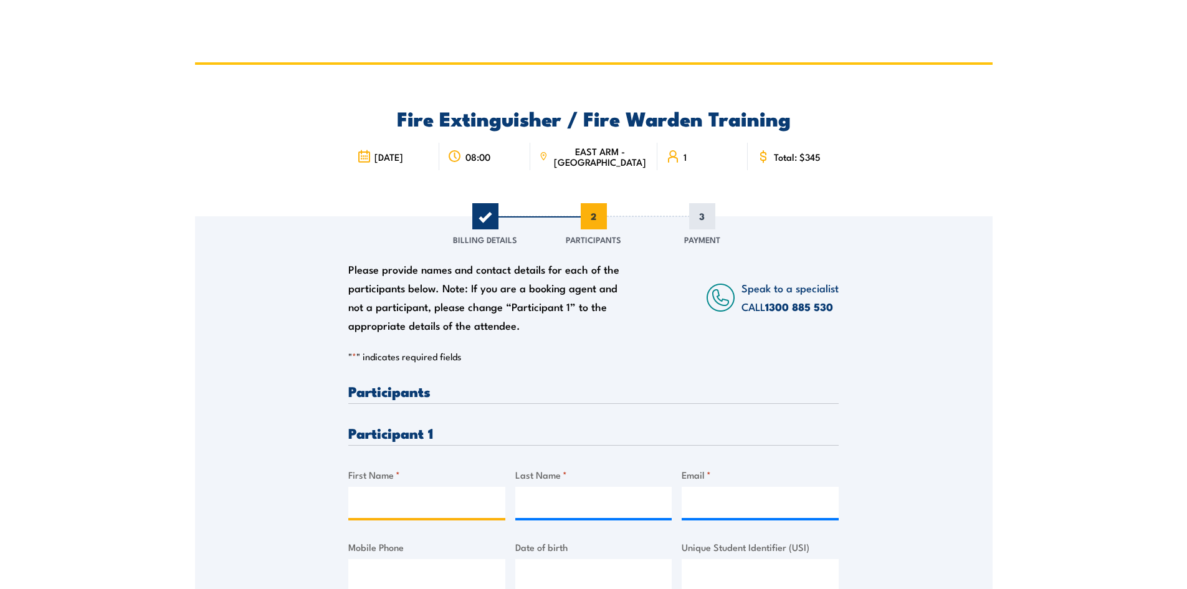
click at [454, 502] on input "First Name *" at bounding box center [426, 502] width 157 height 31
type input "Dinesh"
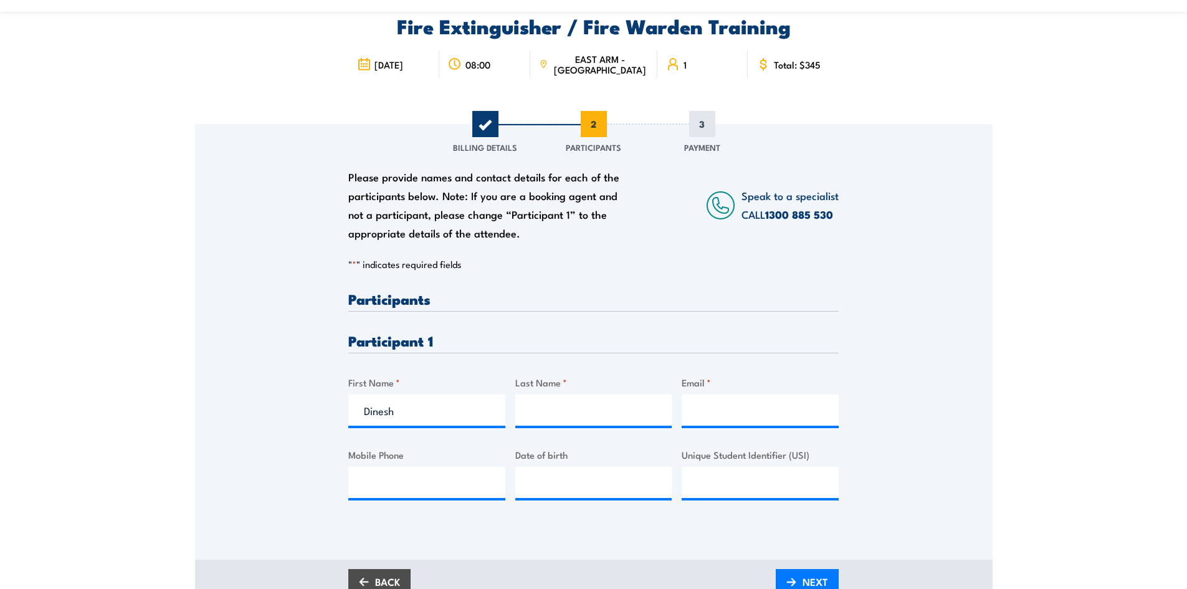
scroll to position [187, 0]
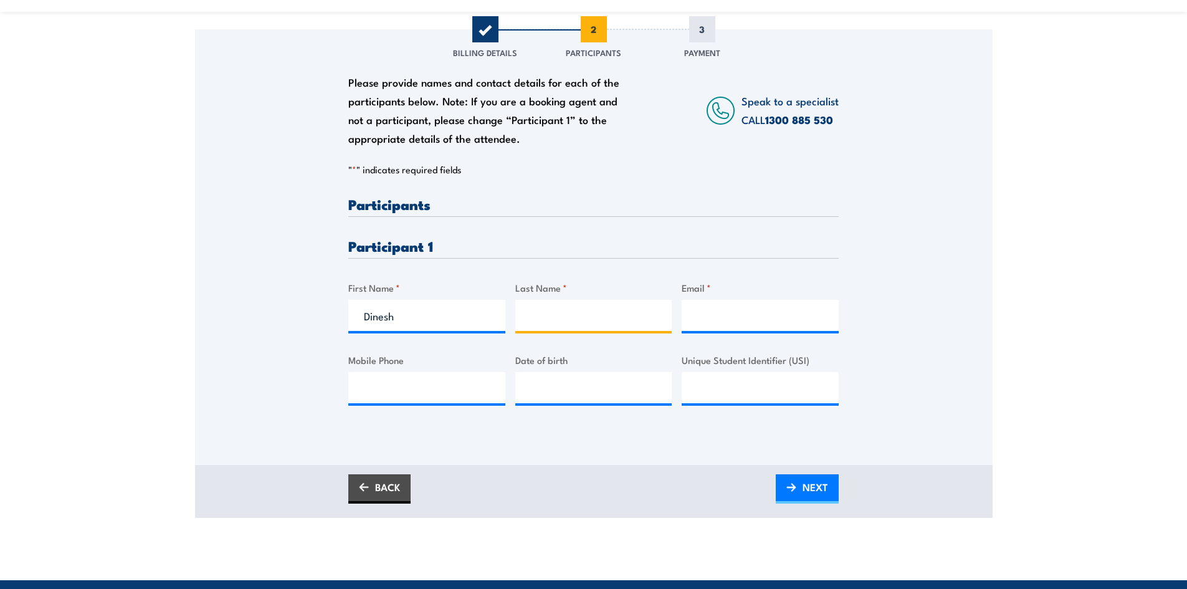
click at [543, 317] on input "Last Name *" at bounding box center [593, 315] width 157 height 31
type input "Khadka"
click at [736, 323] on input "Email *" at bounding box center [760, 315] width 157 height 31
click at [740, 308] on input "Email *" at bounding box center [760, 315] width 157 height 31
paste input "Dinesh.Khadka@apdglobal.com"
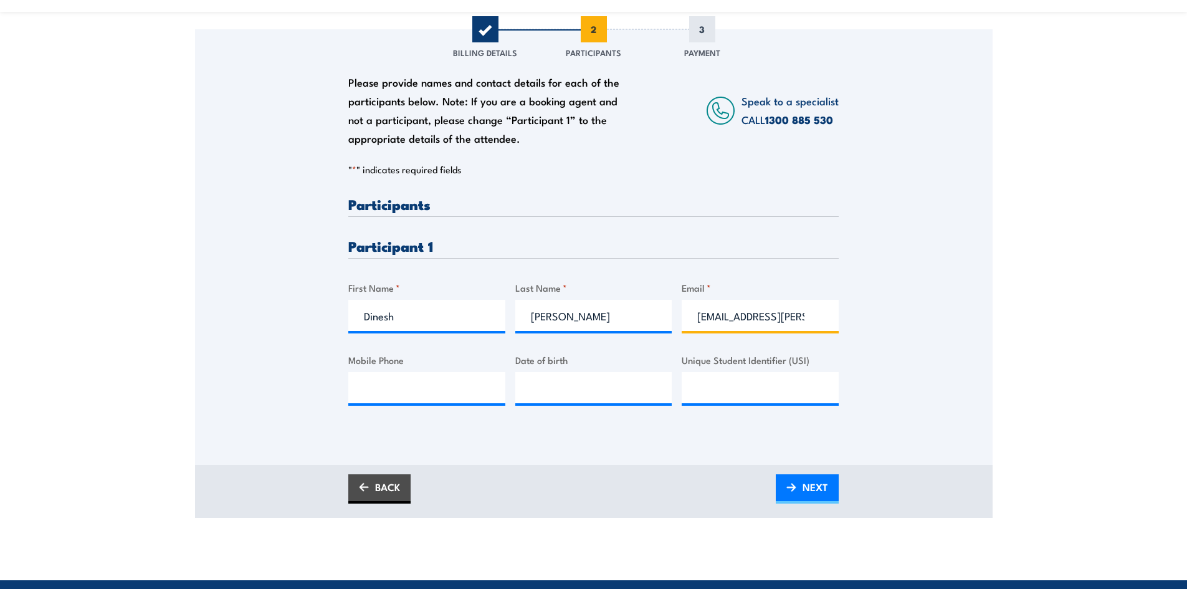
scroll to position [0, 37]
type input "Dinesh.Khadka@apdglobal.com"
click at [464, 390] on input "Mobile Phone" at bounding box center [426, 387] width 157 height 31
click at [709, 387] on input "Unique Student Identifier (USI)" at bounding box center [760, 387] width 157 height 31
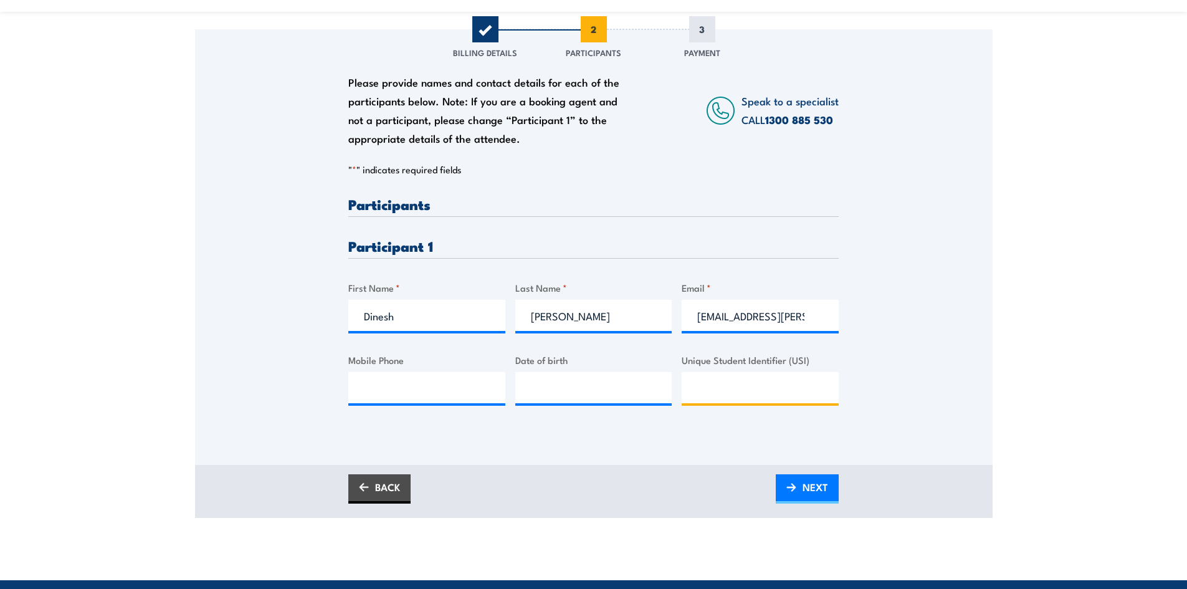
click at [716, 383] on input "Unique Student Identifier (USI)" at bounding box center [760, 387] width 157 height 31
paste input "URSHU3HYKZ"
type input "URSHU3HYKZ"
click at [373, 386] on input "Mobile Phone" at bounding box center [426, 387] width 157 height 31
click at [482, 378] on input "Mobile Phone" at bounding box center [426, 387] width 157 height 31
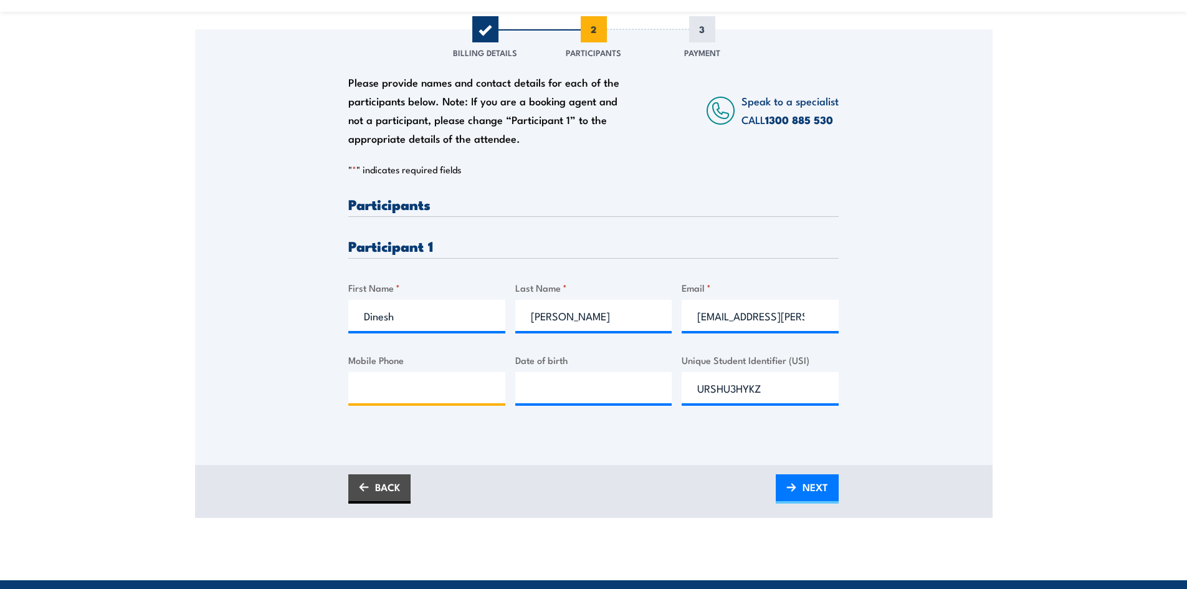
paste input "0405526232"
type input "0405526232"
click at [582, 386] on input "__/__/____" at bounding box center [593, 387] width 157 height 31
click at [529, 390] on input "__/__/____" at bounding box center [593, 387] width 157 height 31
type input "11/05/1991"
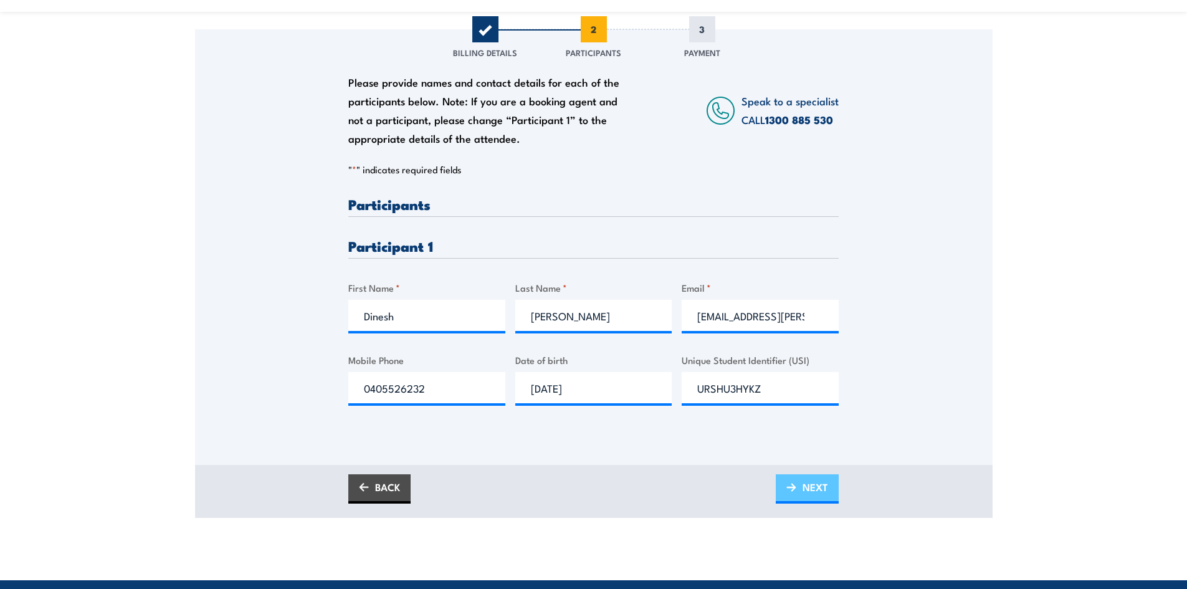
click at [823, 489] on span "NEXT" at bounding box center [816, 487] width 26 height 33
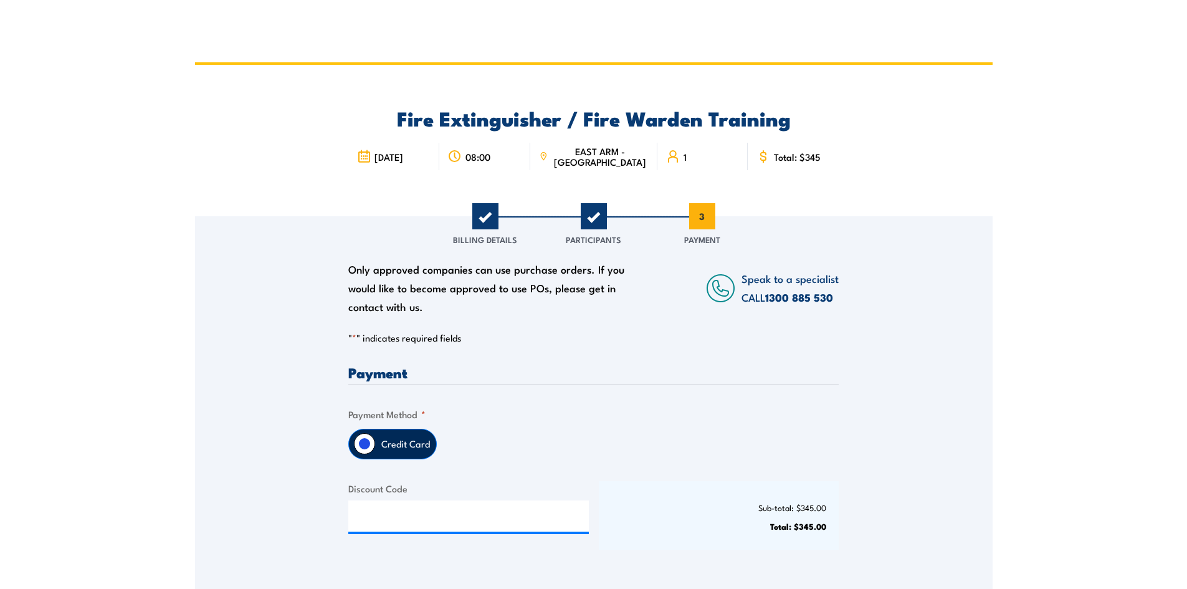
click at [372, 441] on input "Credit Card" at bounding box center [364, 443] width 21 height 21
click at [361, 445] on input "Credit Card" at bounding box center [364, 443] width 21 height 21
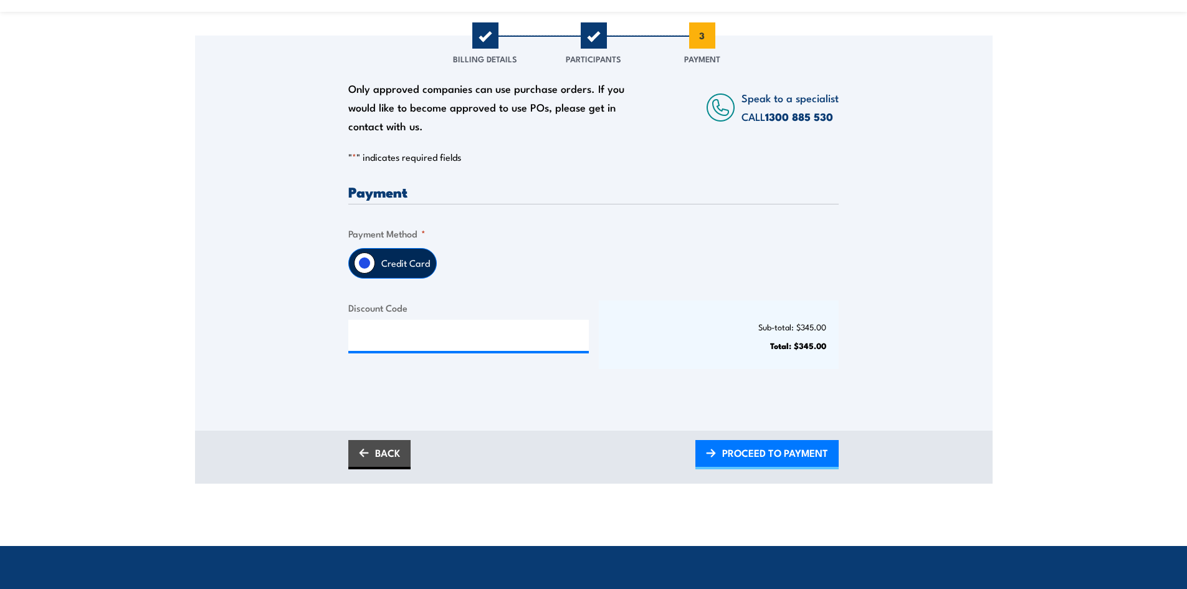
scroll to position [249, 0]
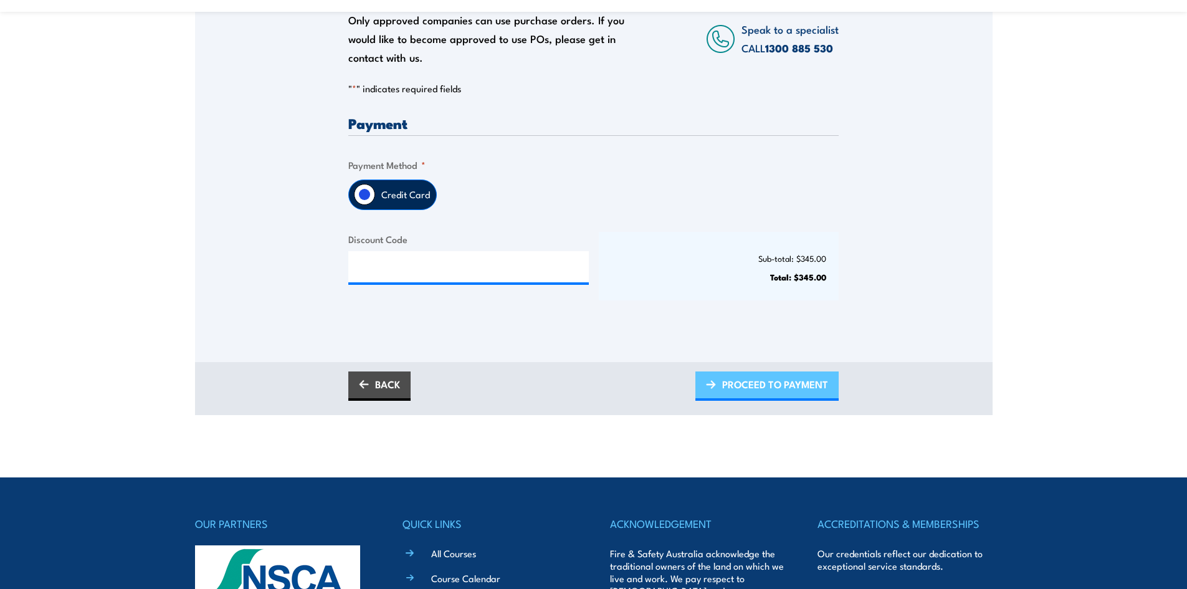
click at [775, 389] on span "PROCEED TO PAYMENT" at bounding box center [775, 384] width 106 height 33
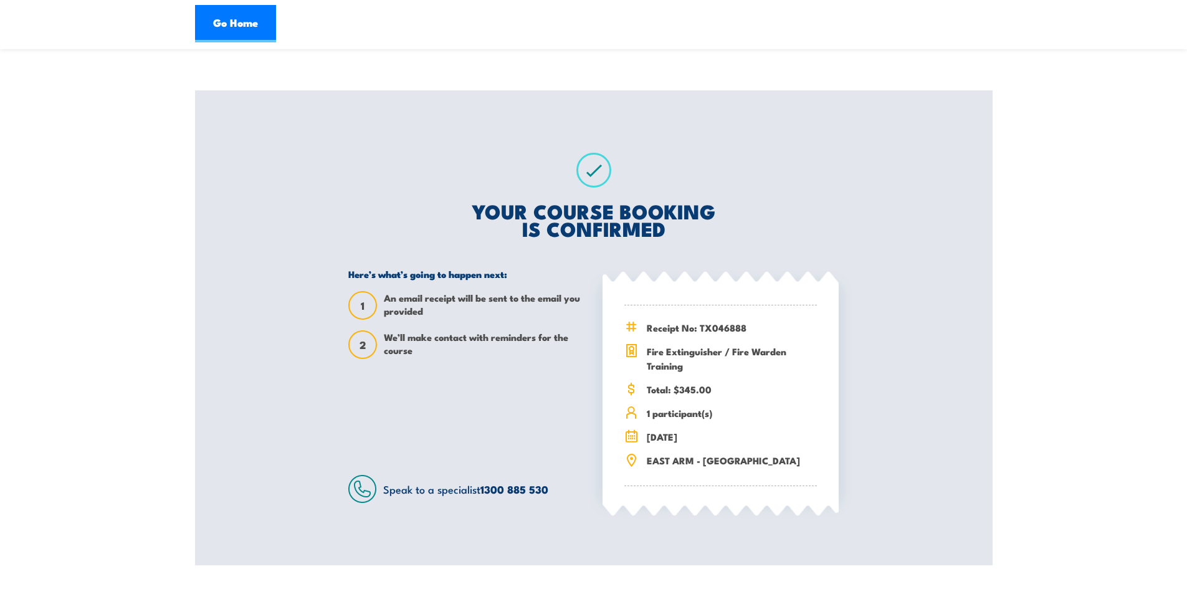
scroll to position [187, 0]
